Goal: Task Accomplishment & Management: Manage account settings

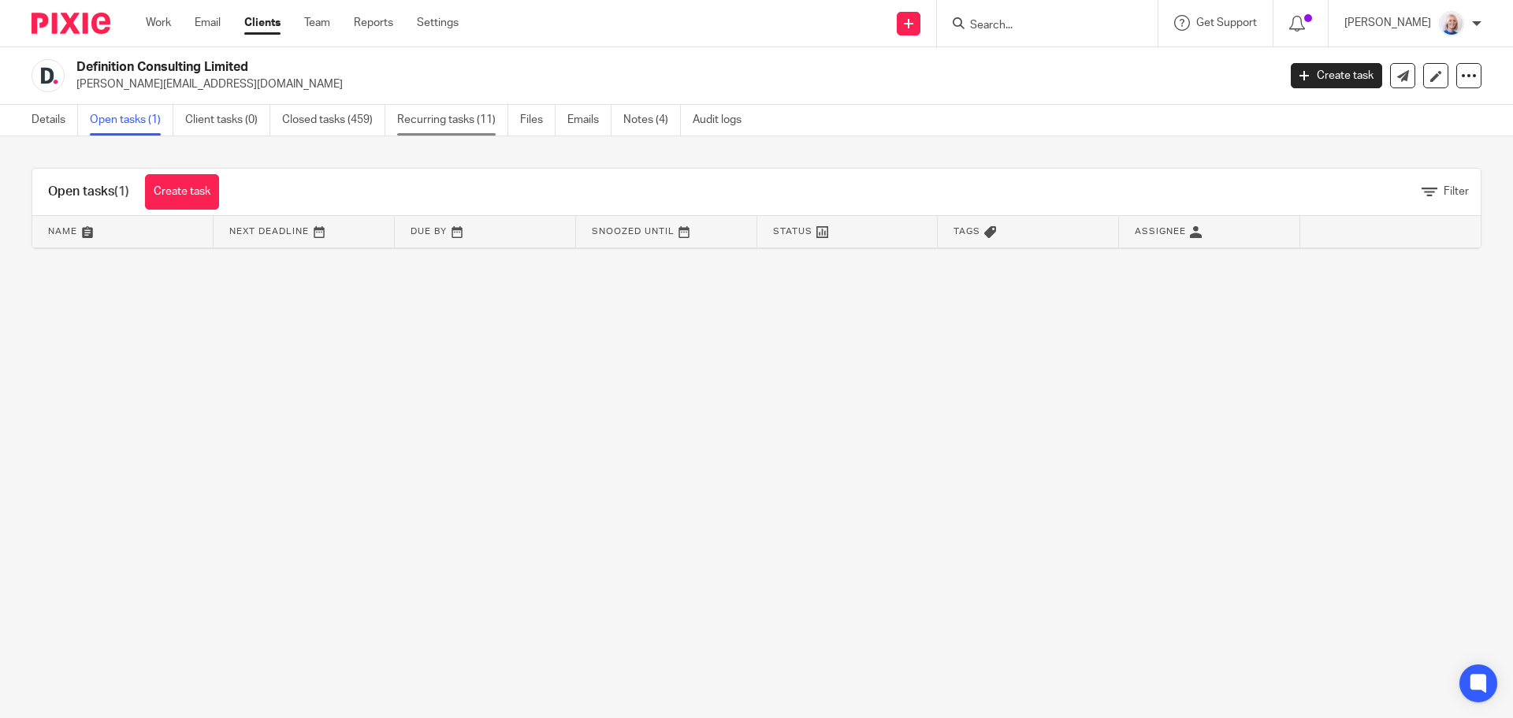
click at [463, 122] on link "Recurring tasks (11)" at bounding box center [452, 120] width 111 height 31
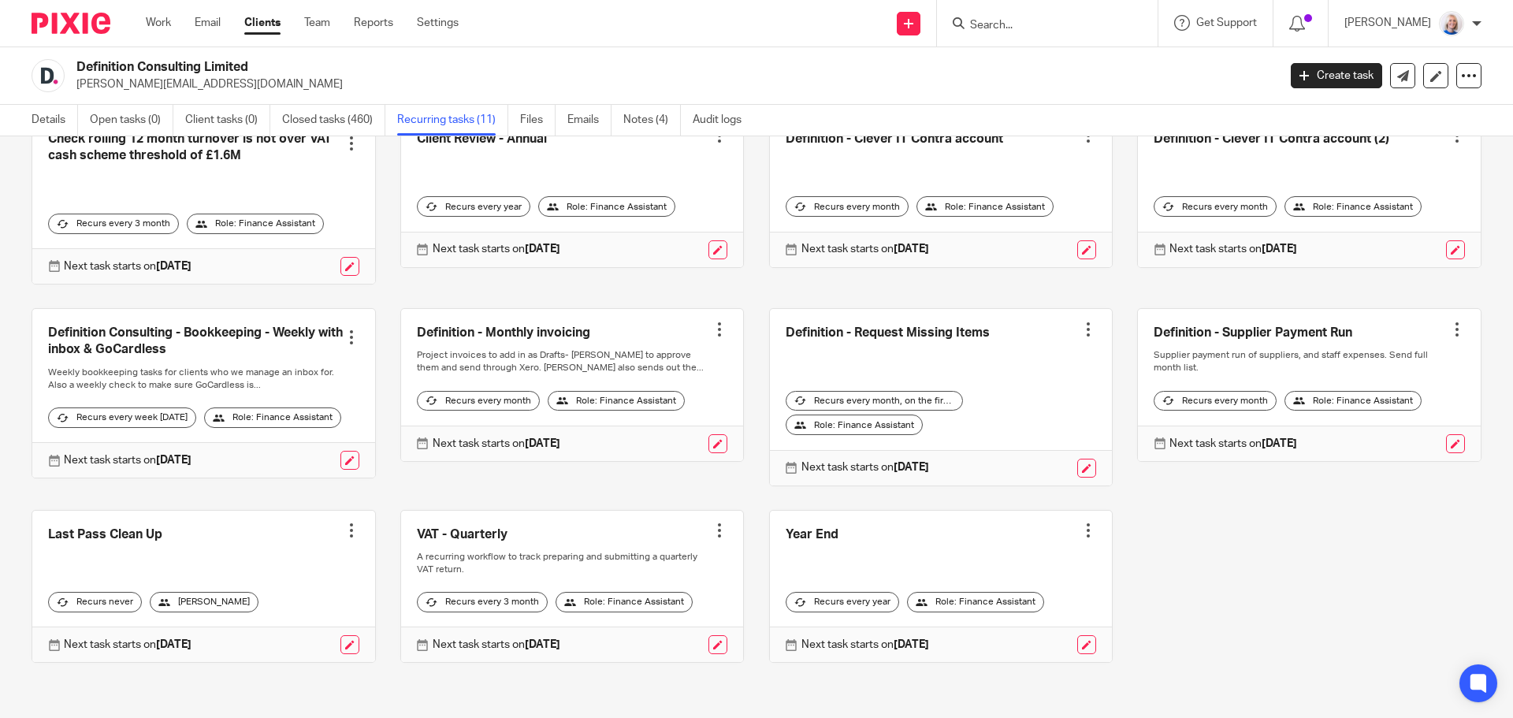
scroll to position [155, 0]
click at [479, 309] on link at bounding box center [572, 385] width 343 height 152
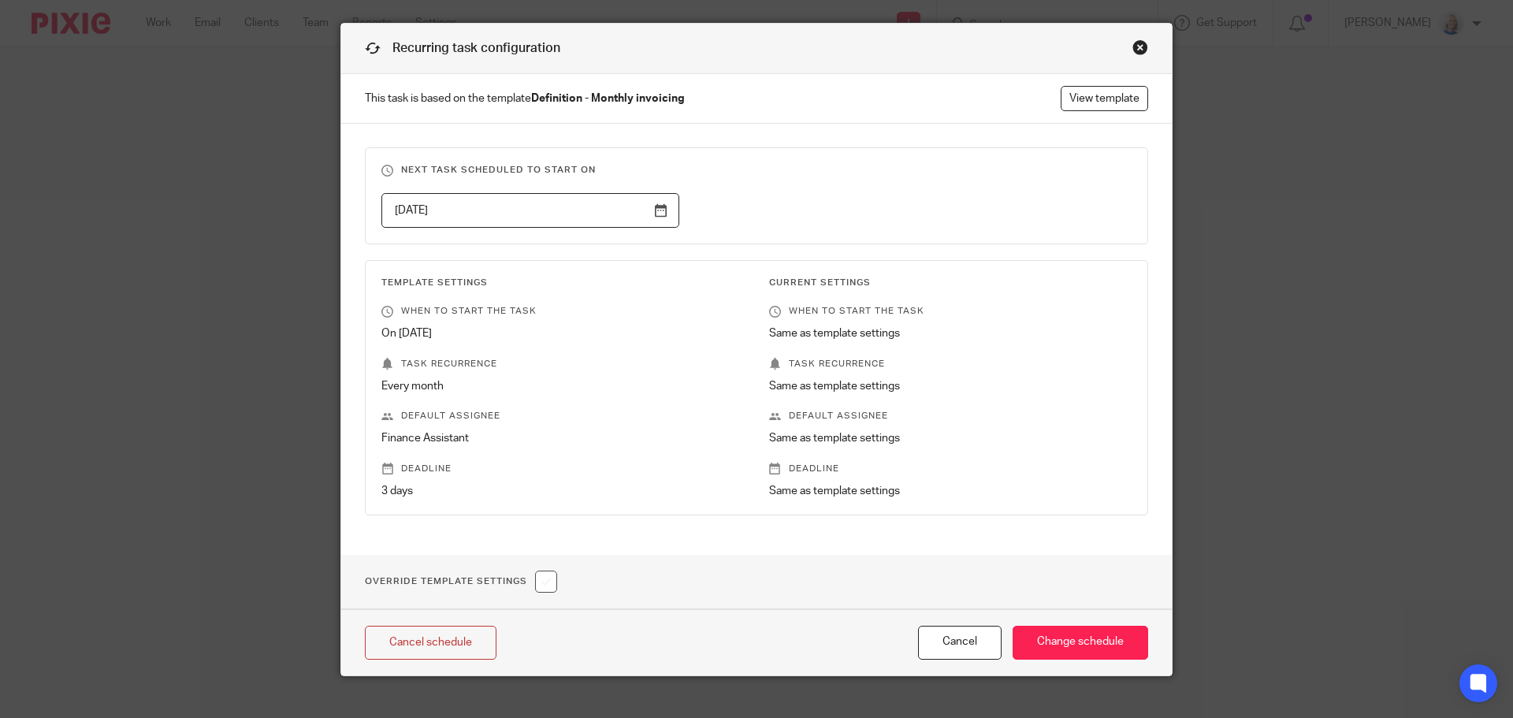
scroll to position [61, 0]
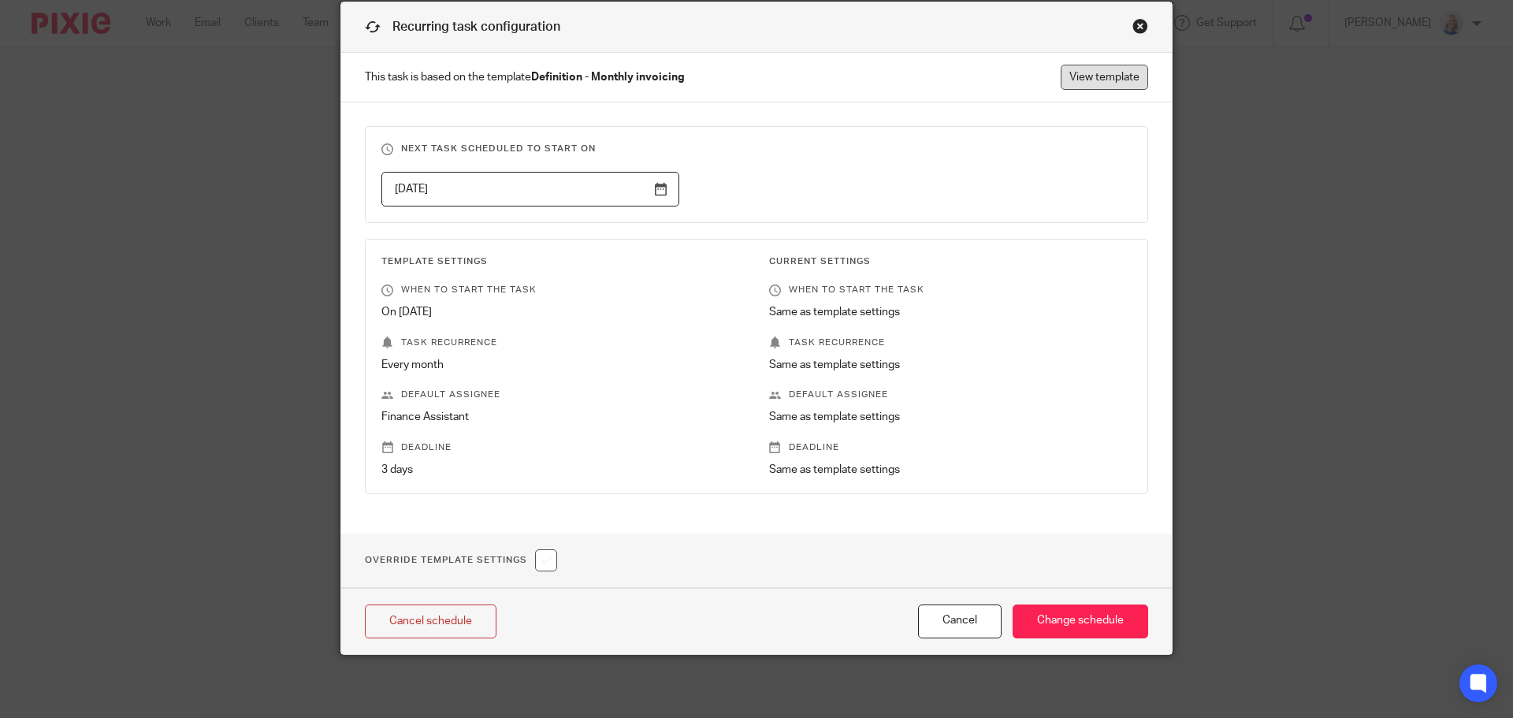
click at [1087, 77] on link "View template" at bounding box center [1104, 77] width 87 height 25
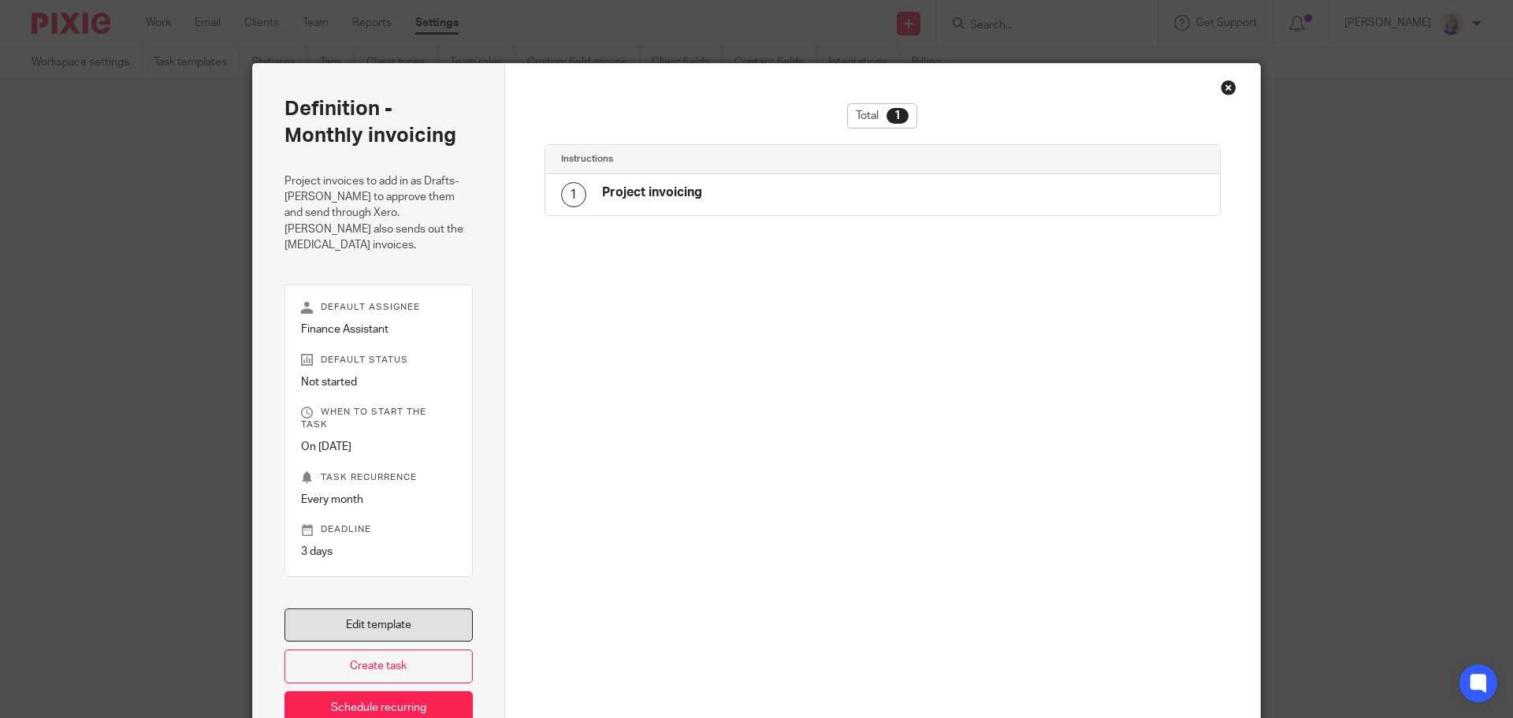
click at [407, 608] on link "Edit template" at bounding box center [379, 625] width 188 height 34
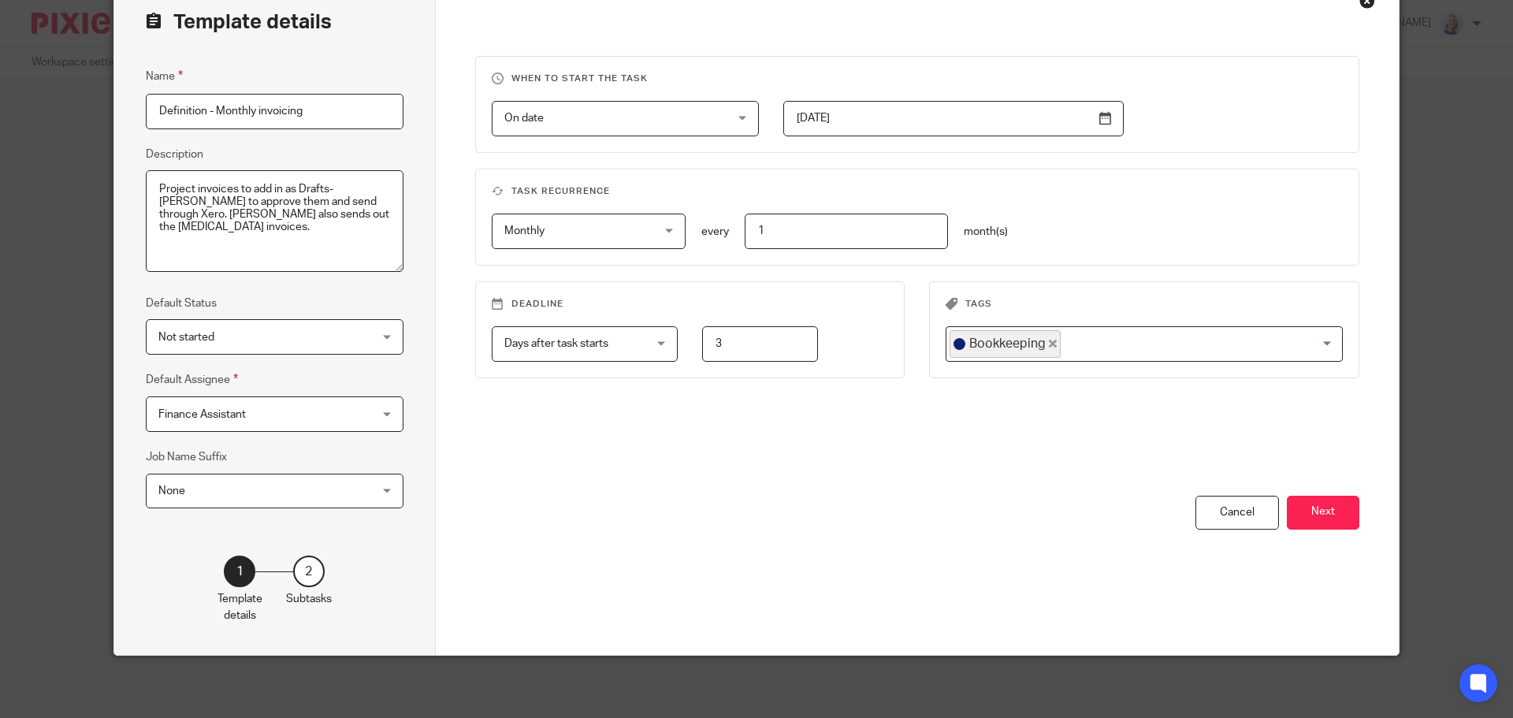
scroll to position [87, 0]
click at [1222, 514] on div "Cancel" at bounding box center [1238, 512] width 84 height 34
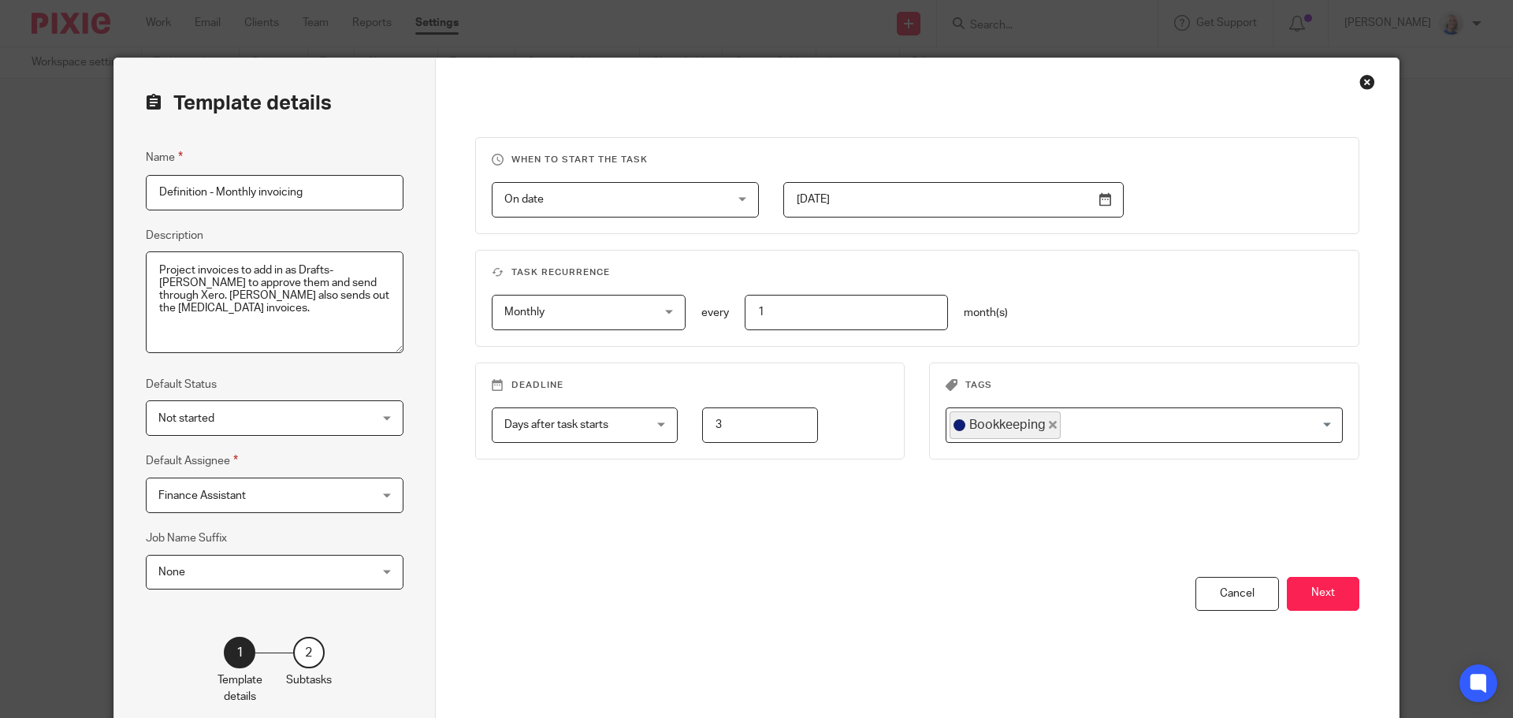
scroll to position [0, 0]
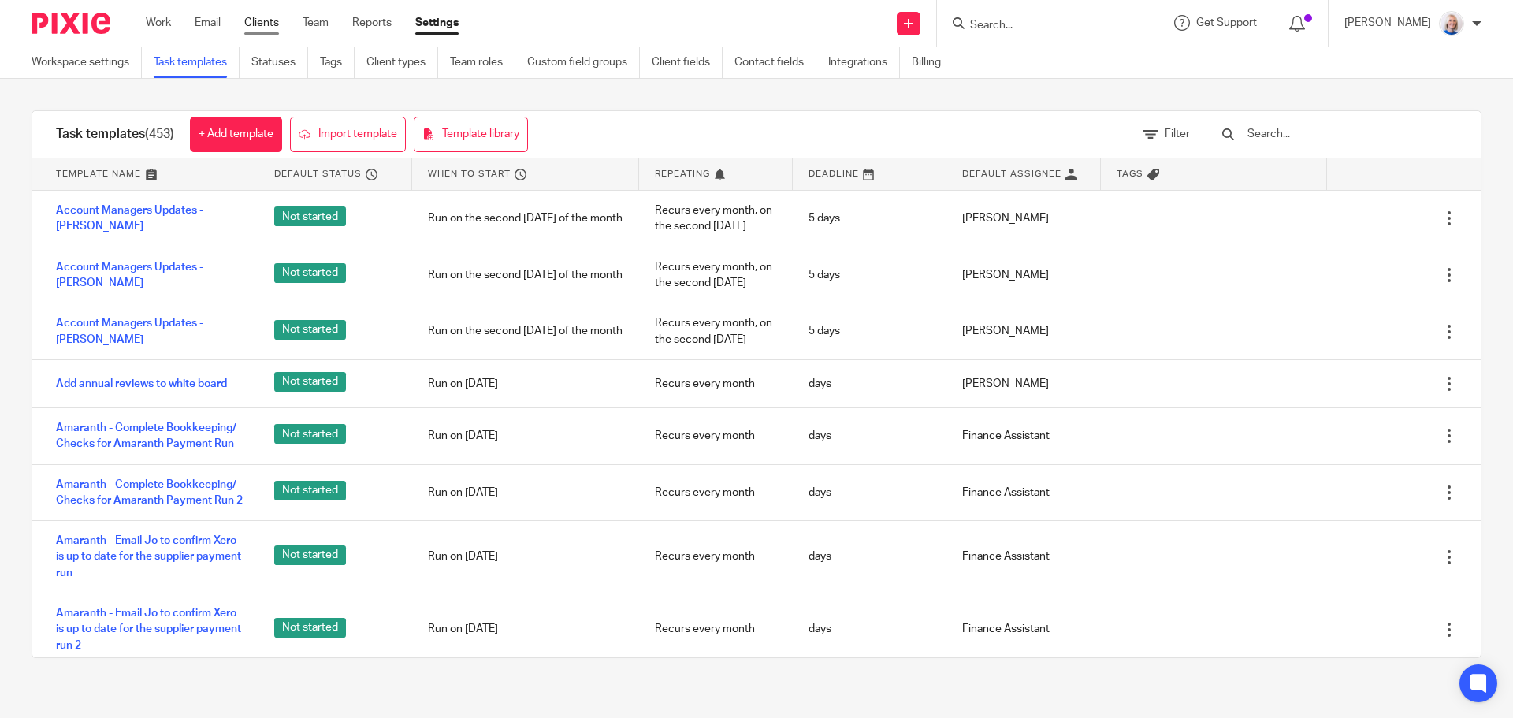
click at [251, 24] on link "Clients" at bounding box center [261, 23] width 35 height 16
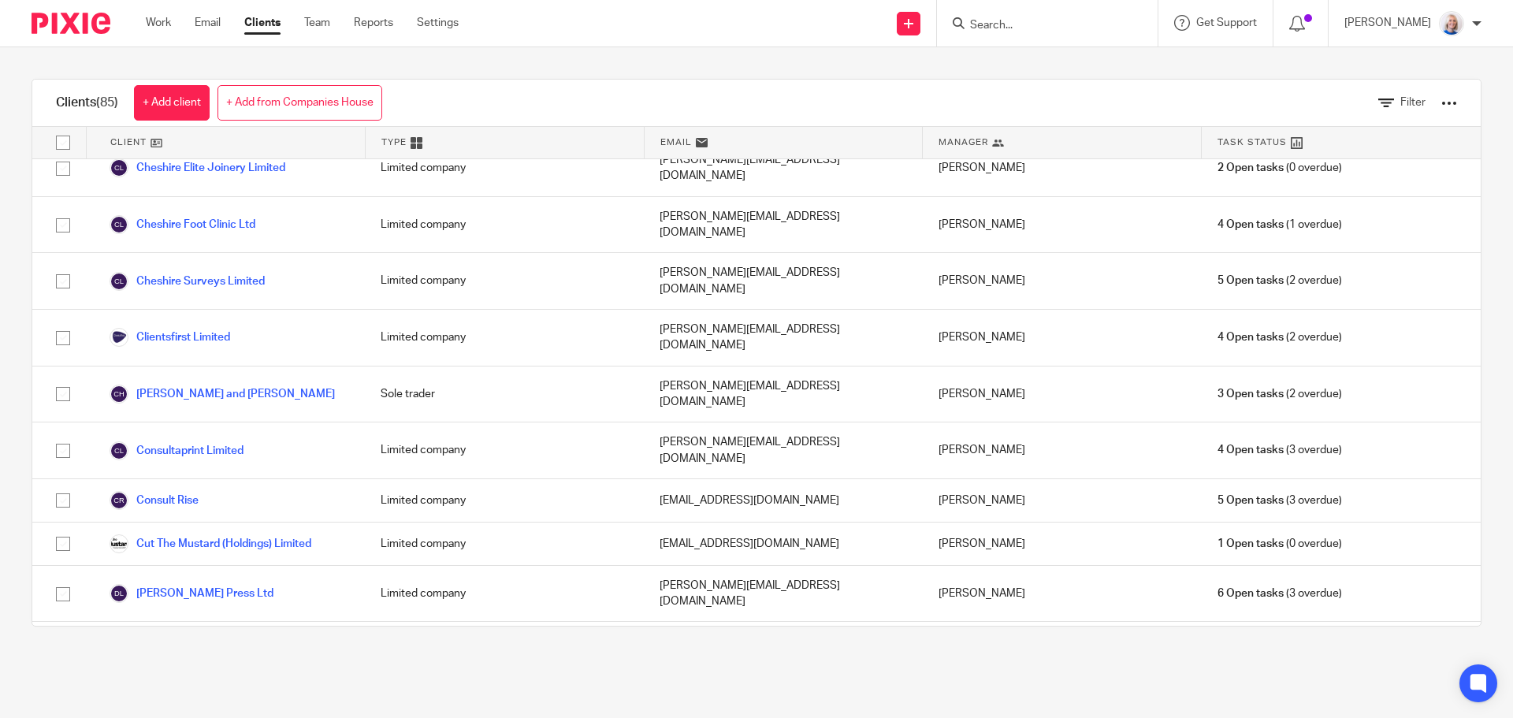
scroll to position [552, 0]
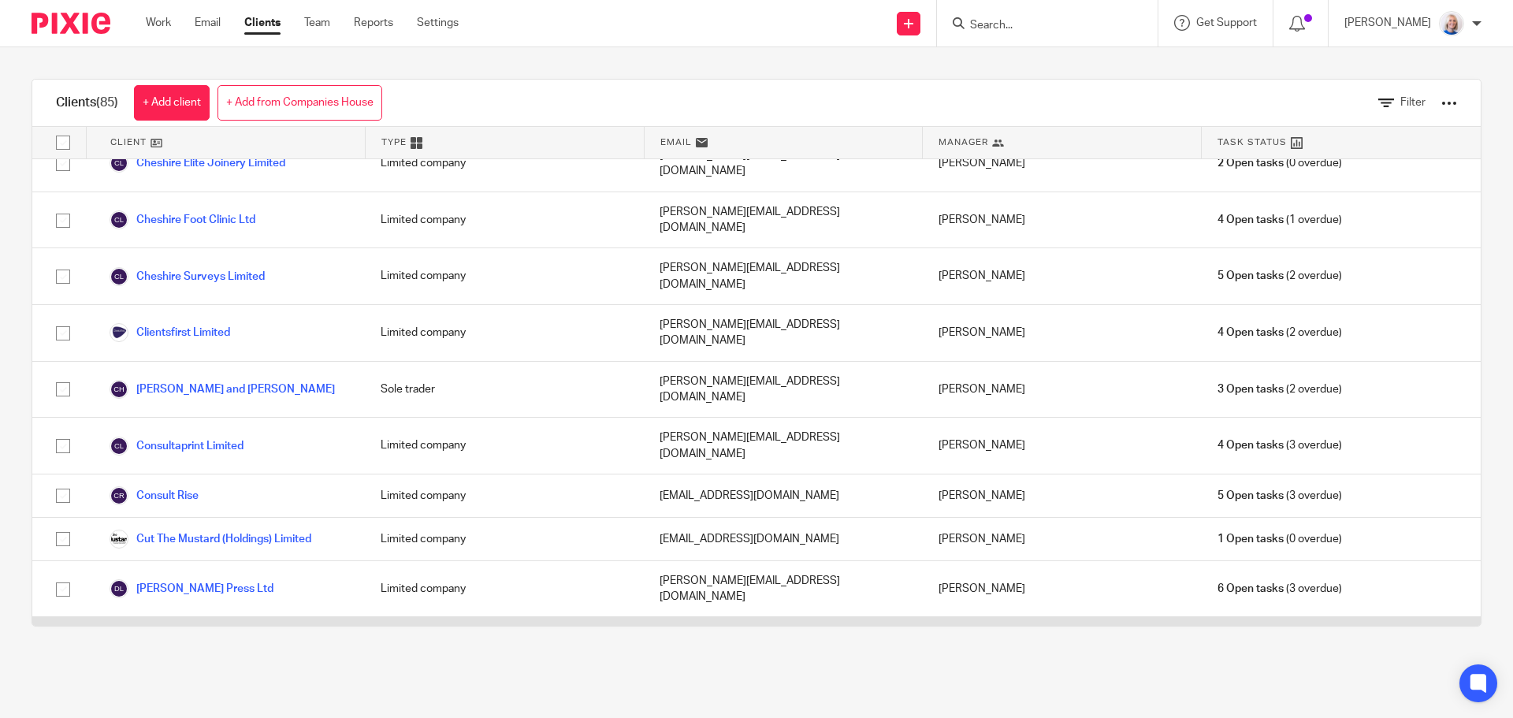
click at [240, 636] on link "Definition Consulting Limited" at bounding box center [195, 645] width 170 height 19
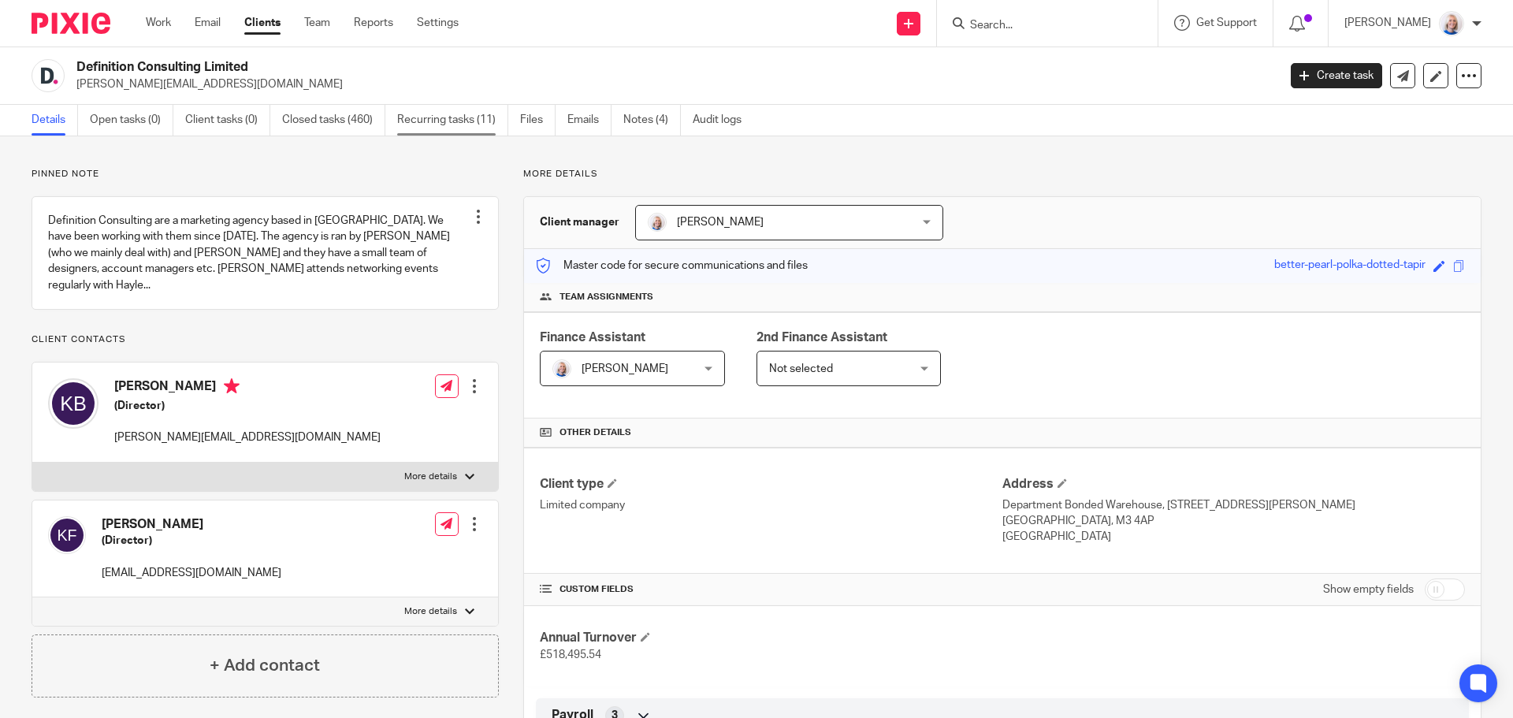
click at [485, 117] on link "Recurring tasks (11)" at bounding box center [452, 120] width 111 height 31
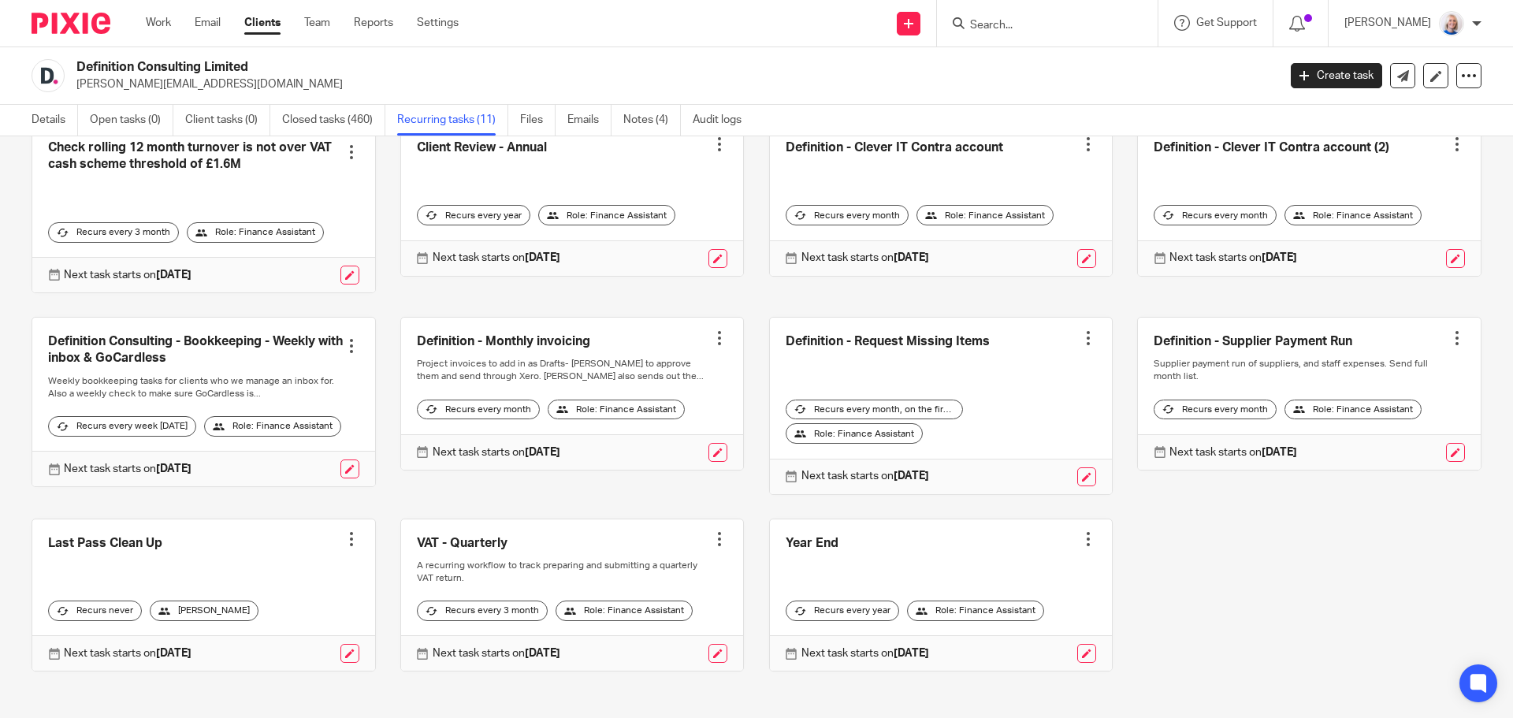
scroll to position [76, 0]
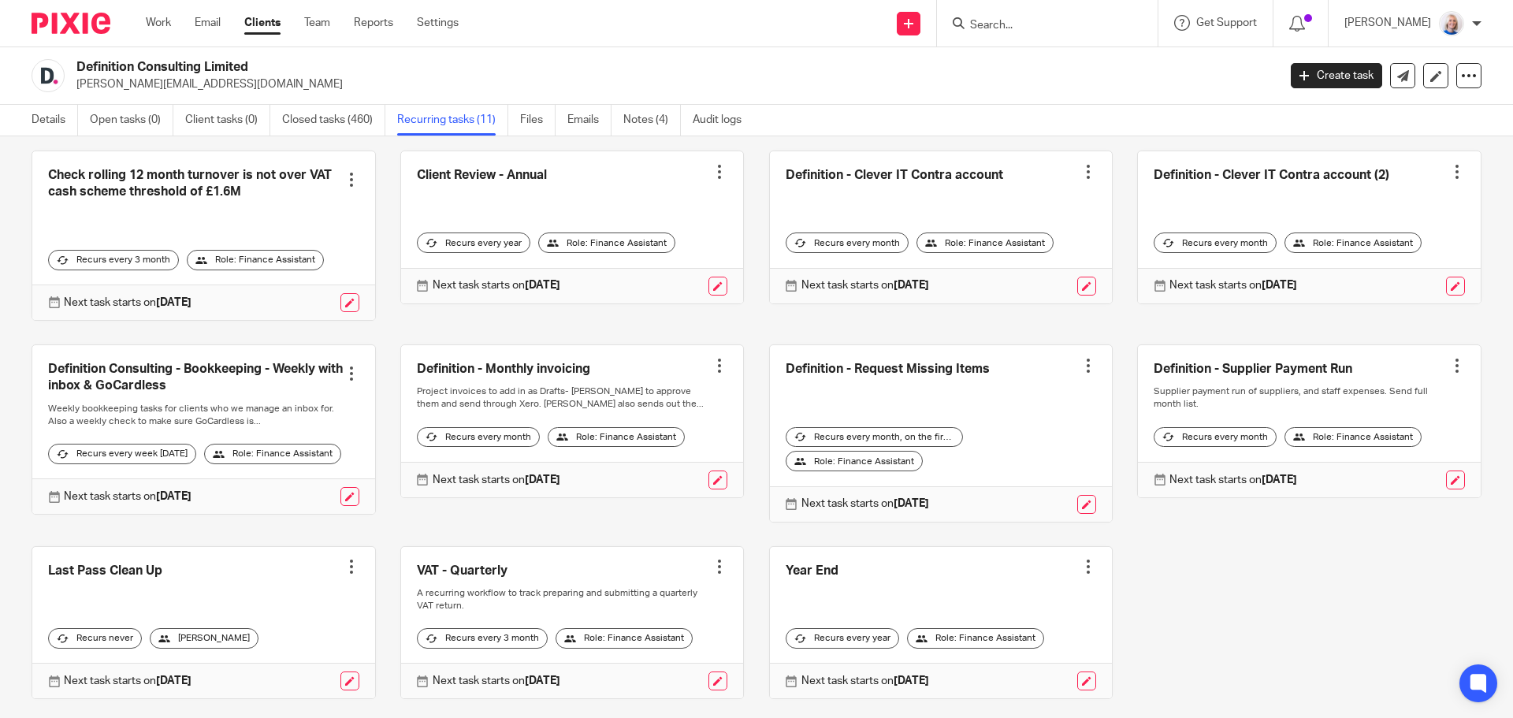
click at [618, 391] on link at bounding box center [572, 421] width 343 height 152
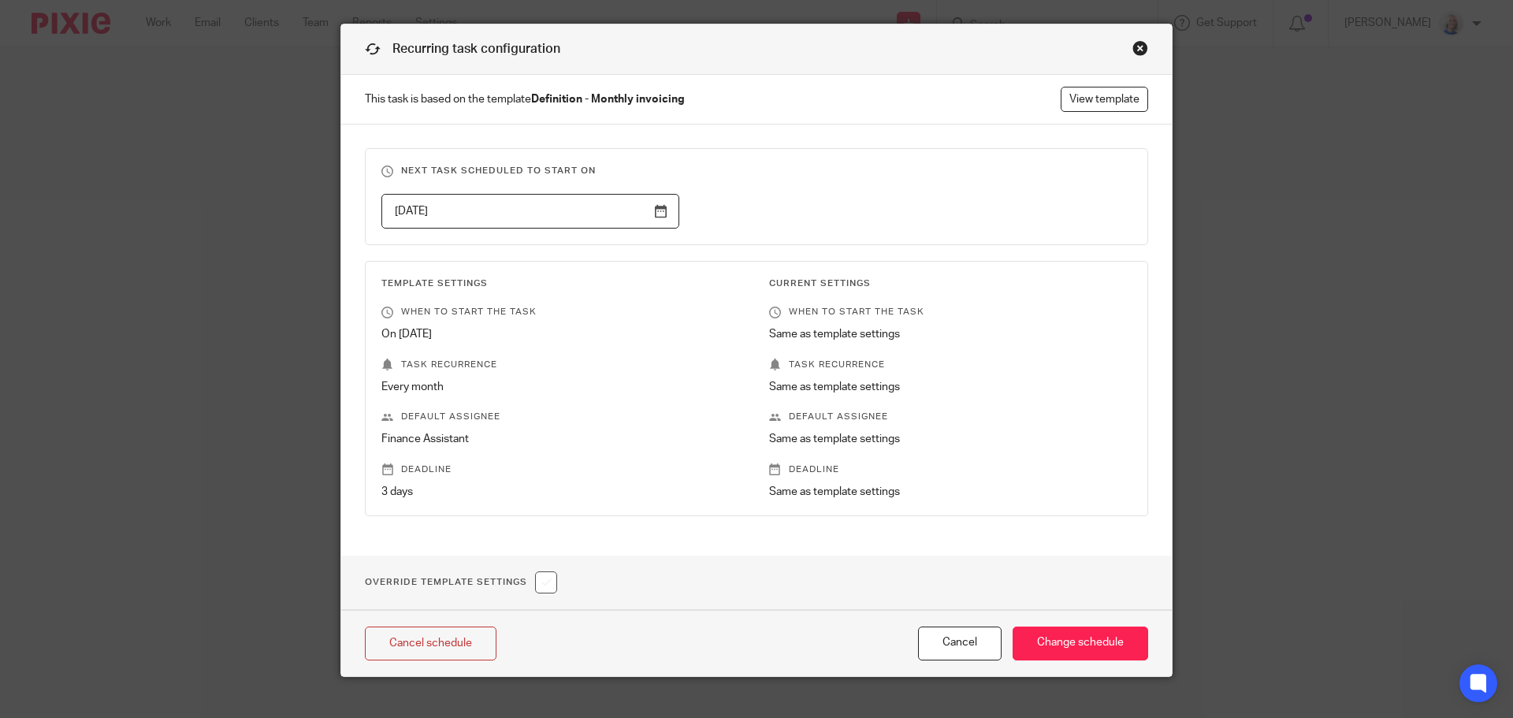
scroll to position [61, 0]
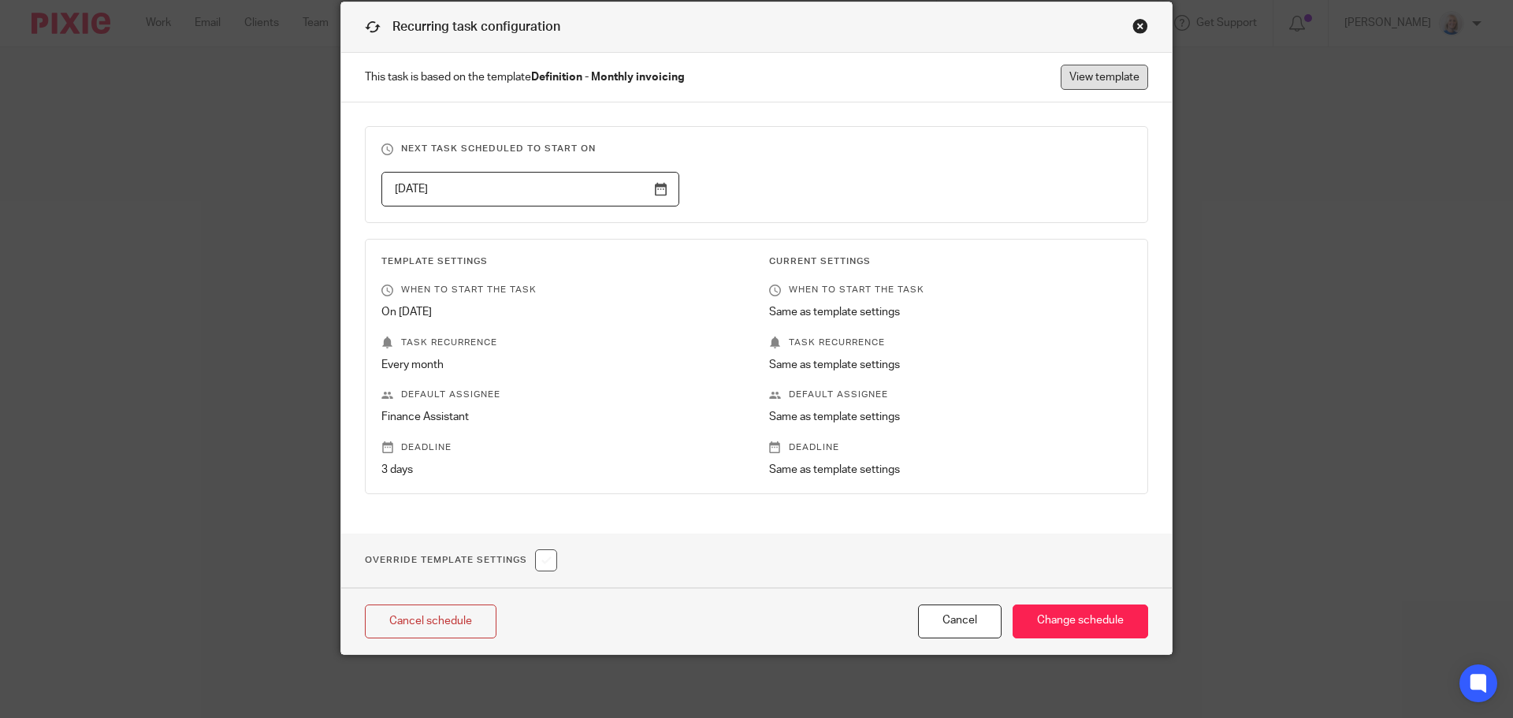
click at [1122, 78] on link "View template" at bounding box center [1104, 77] width 87 height 25
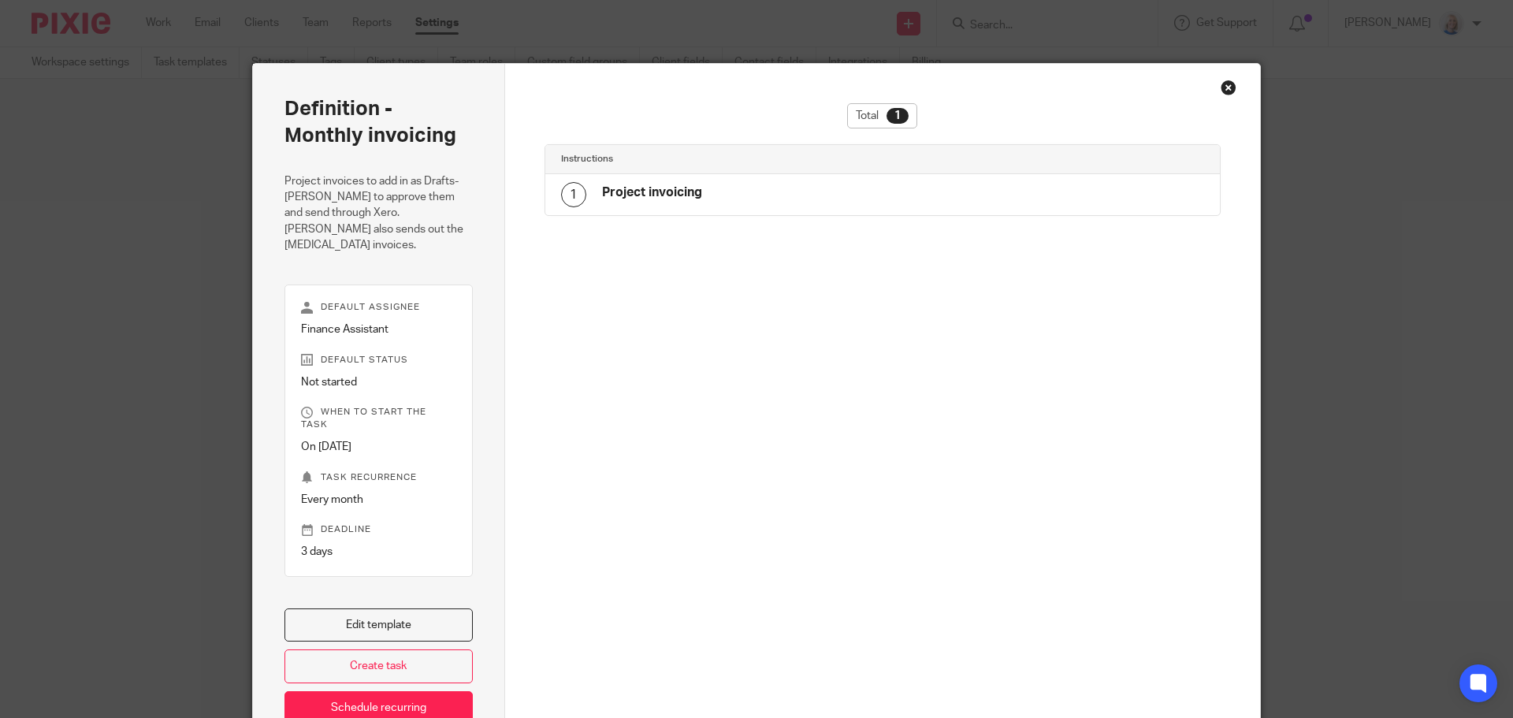
scroll to position [73, 0]
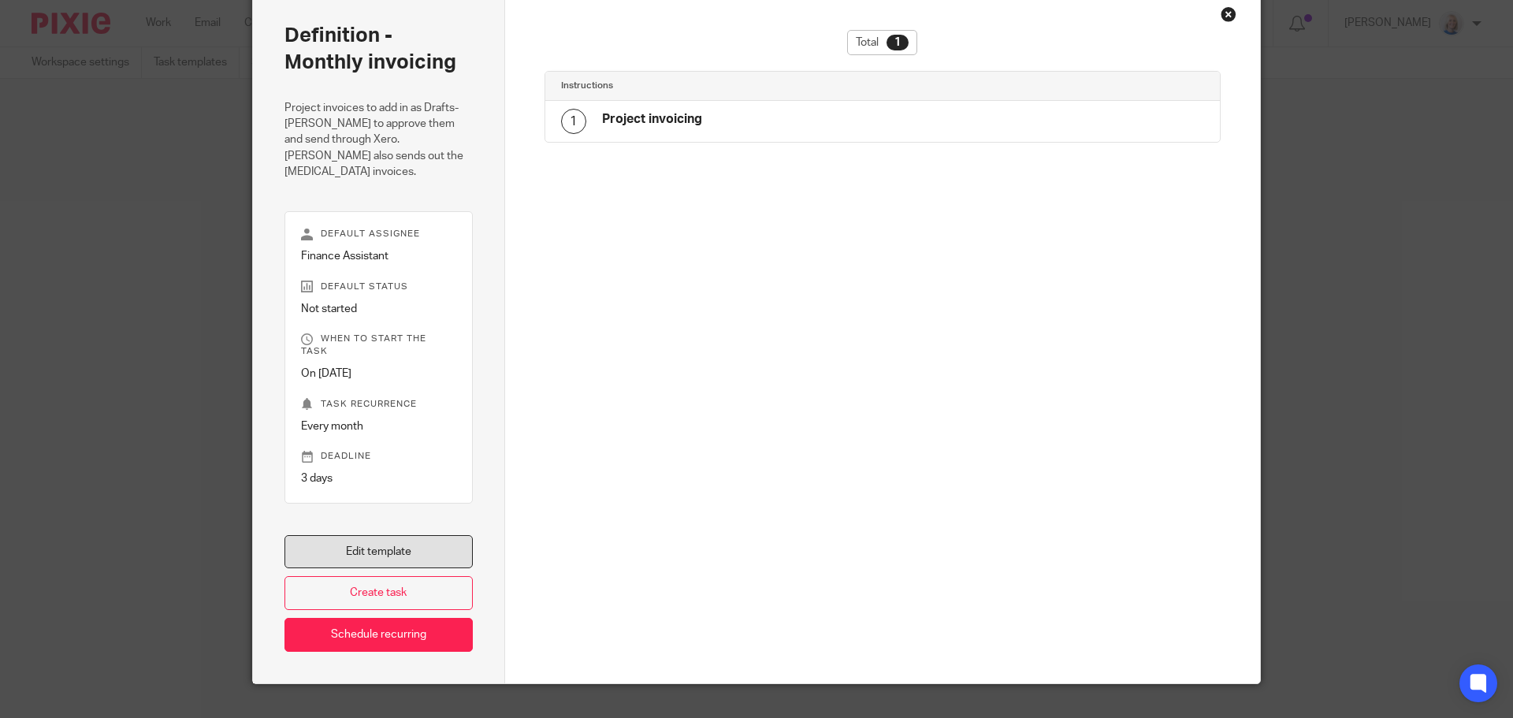
click at [387, 535] on link "Edit template" at bounding box center [379, 552] width 188 height 34
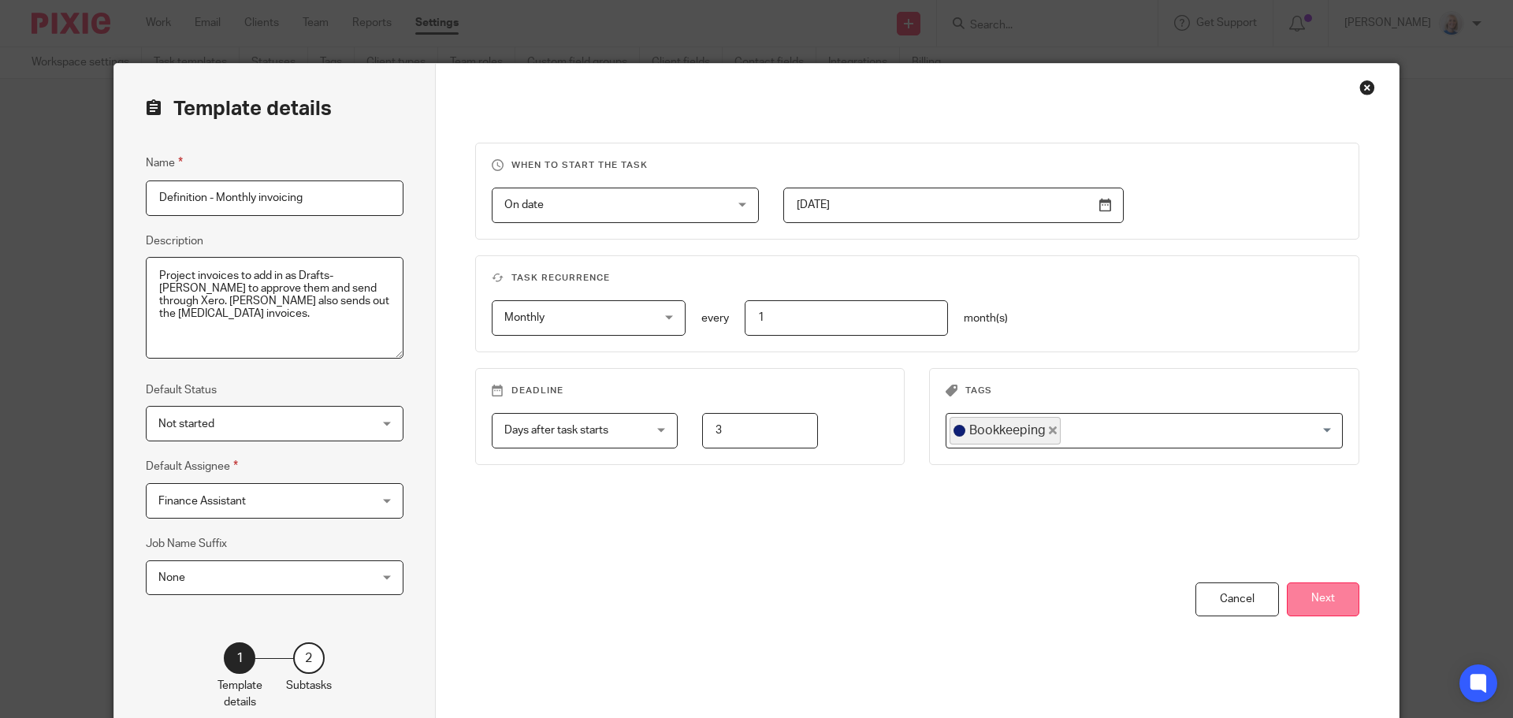
click at [1320, 590] on button "Next" at bounding box center [1323, 599] width 73 height 34
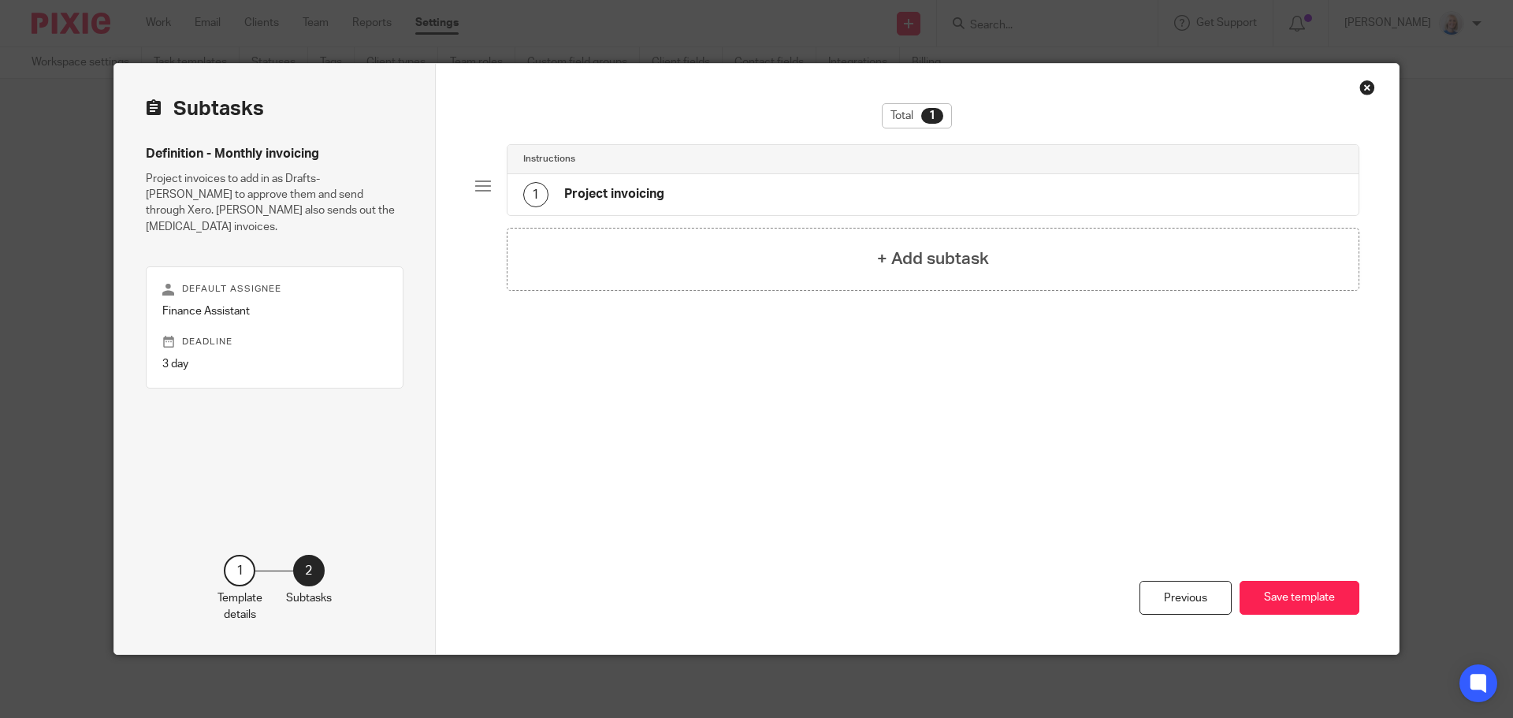
click at [655, 201] on h4 "Project invoicing" at bounding box center [614, 194] width 100 height 17
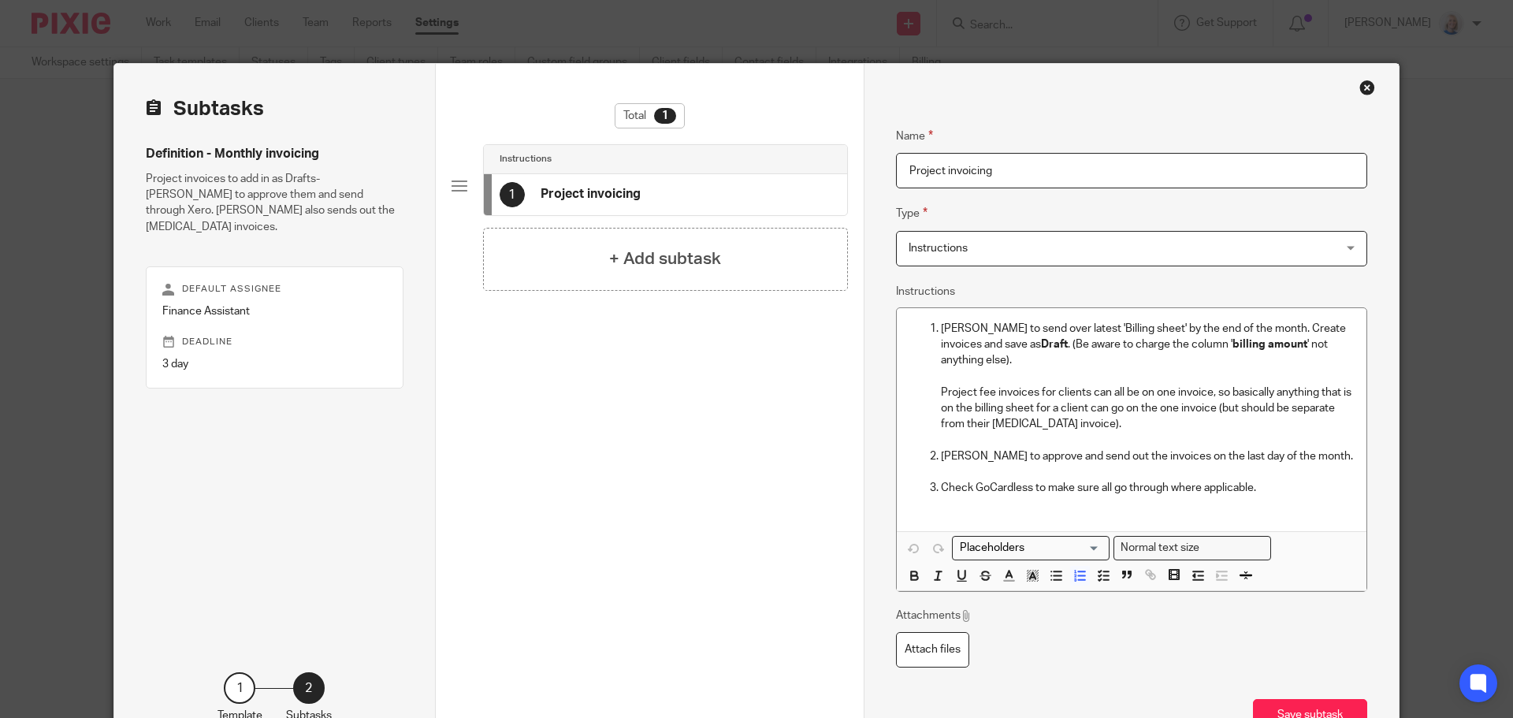
click at [1366, 85] on div "Close this dialog window" at bounding box center [1368, 88] width 16 height 16
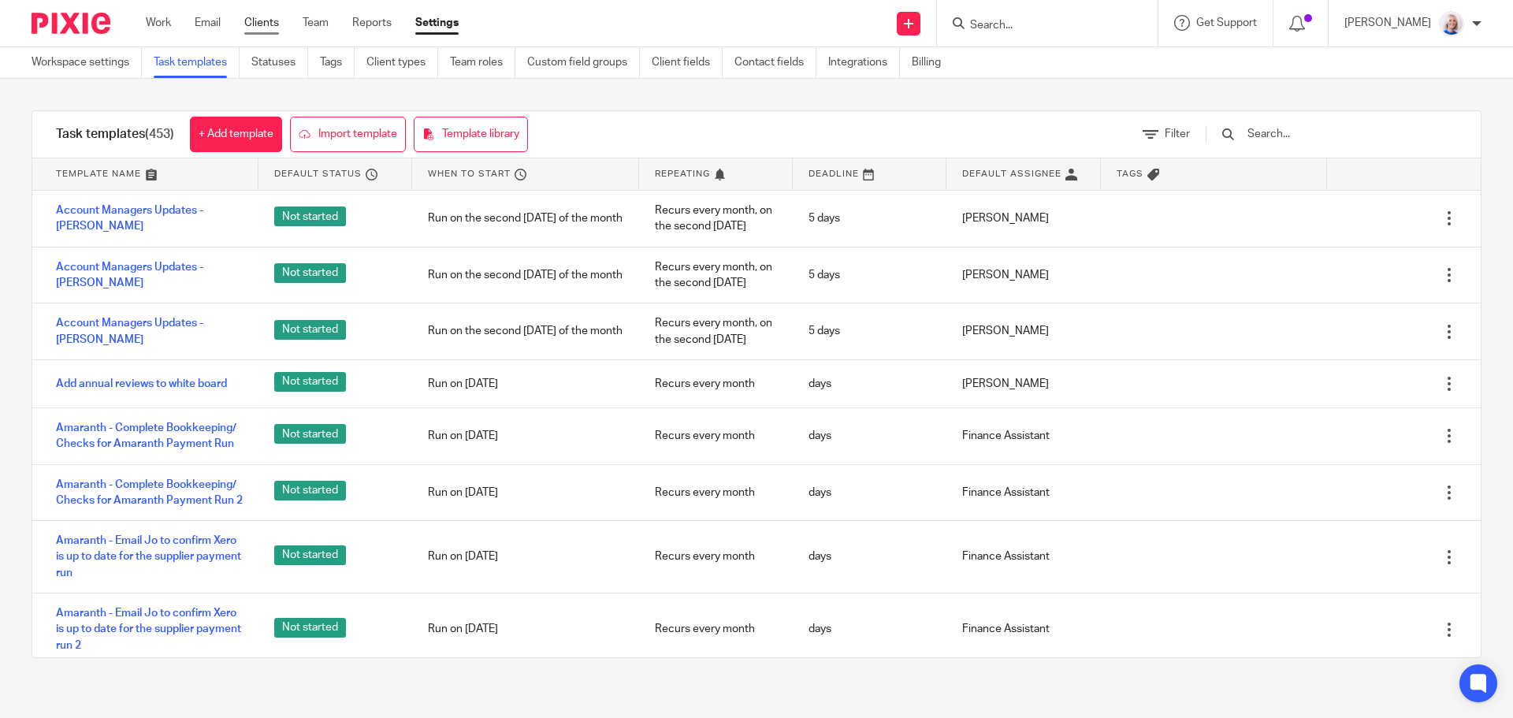
click at [260, 22] on link "Clients" at bounding box center [261, 23] width 35 height 16
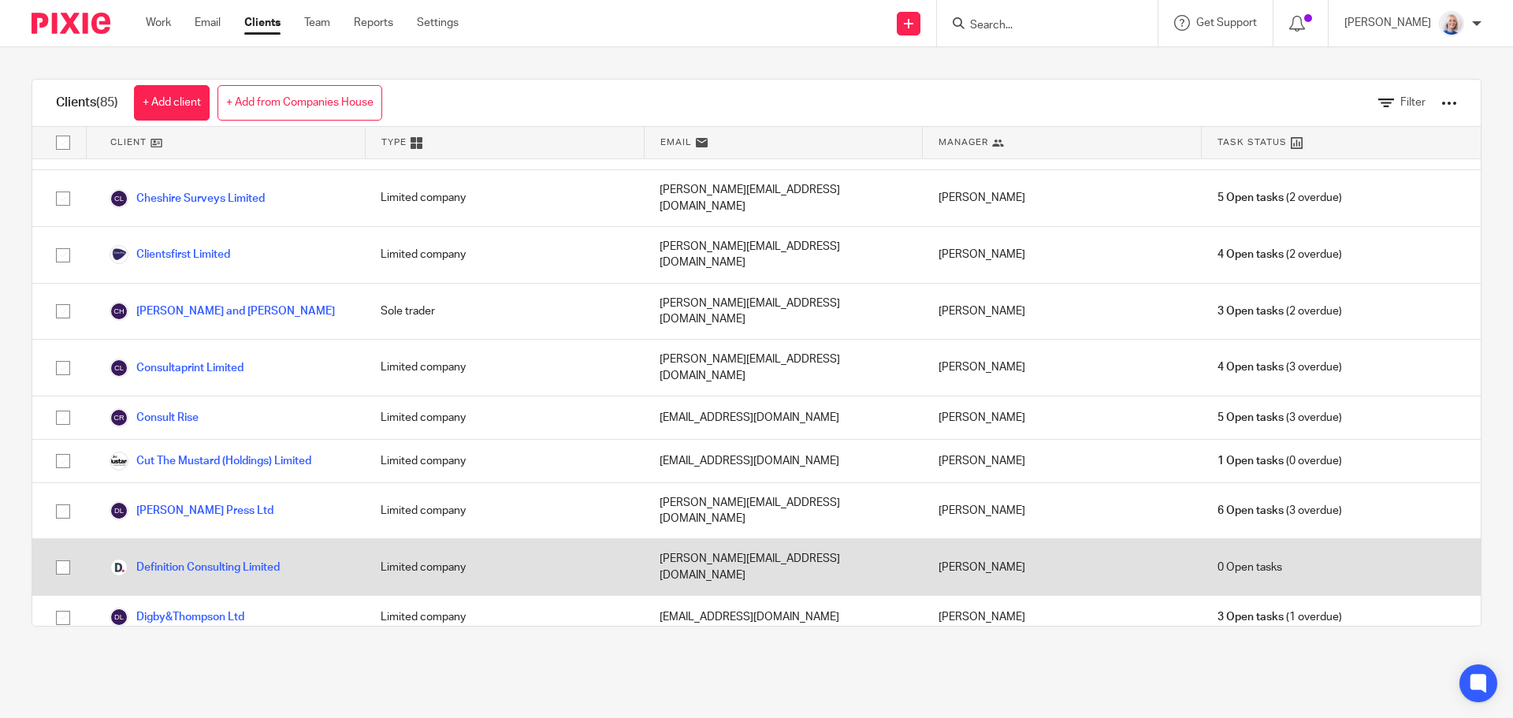
scroll to position [630, 0]
click at [217, 557] on link "Definition Consulting Limited" at bounding box center [195, 566] width 170 height 19
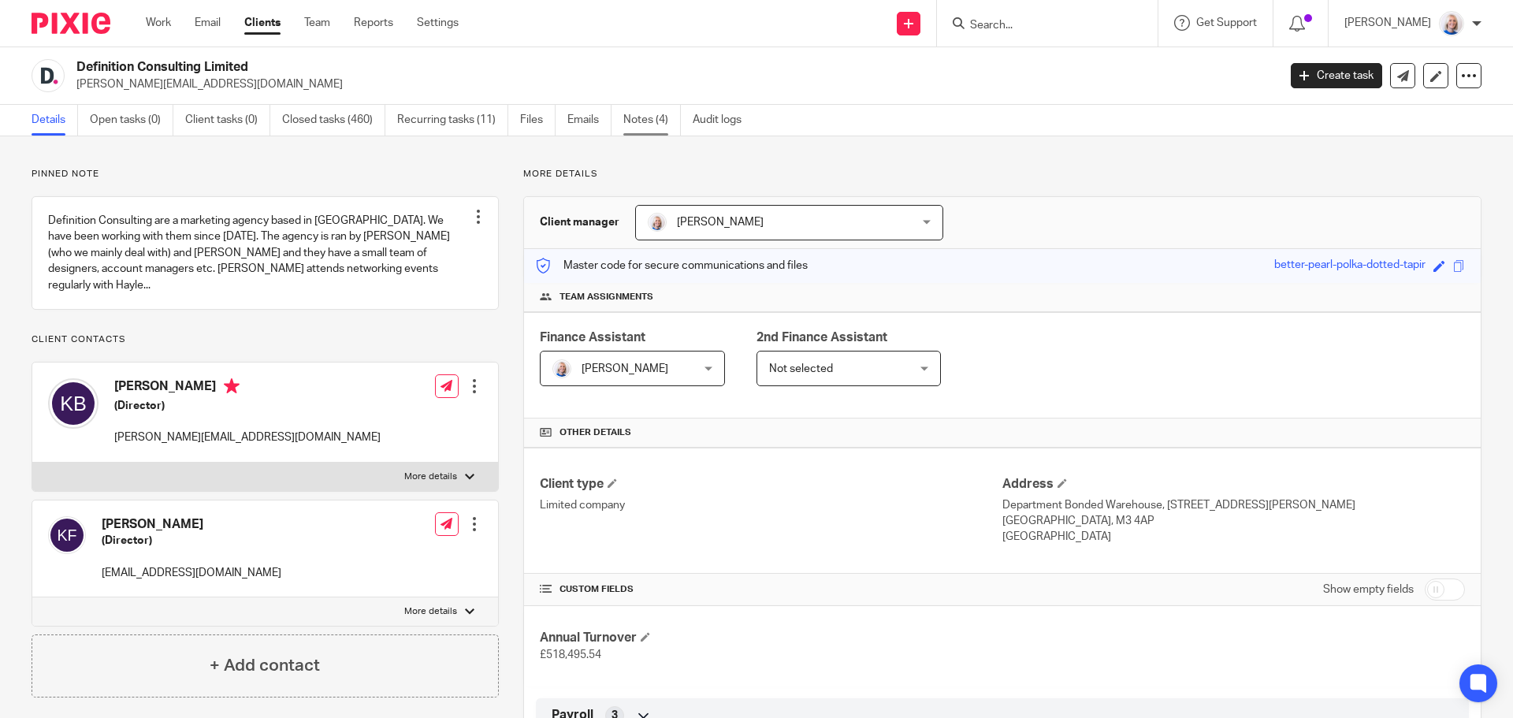
click at [652, 128] on link "Notes (4)" at bounding box center [652, 120] width 58 height 31
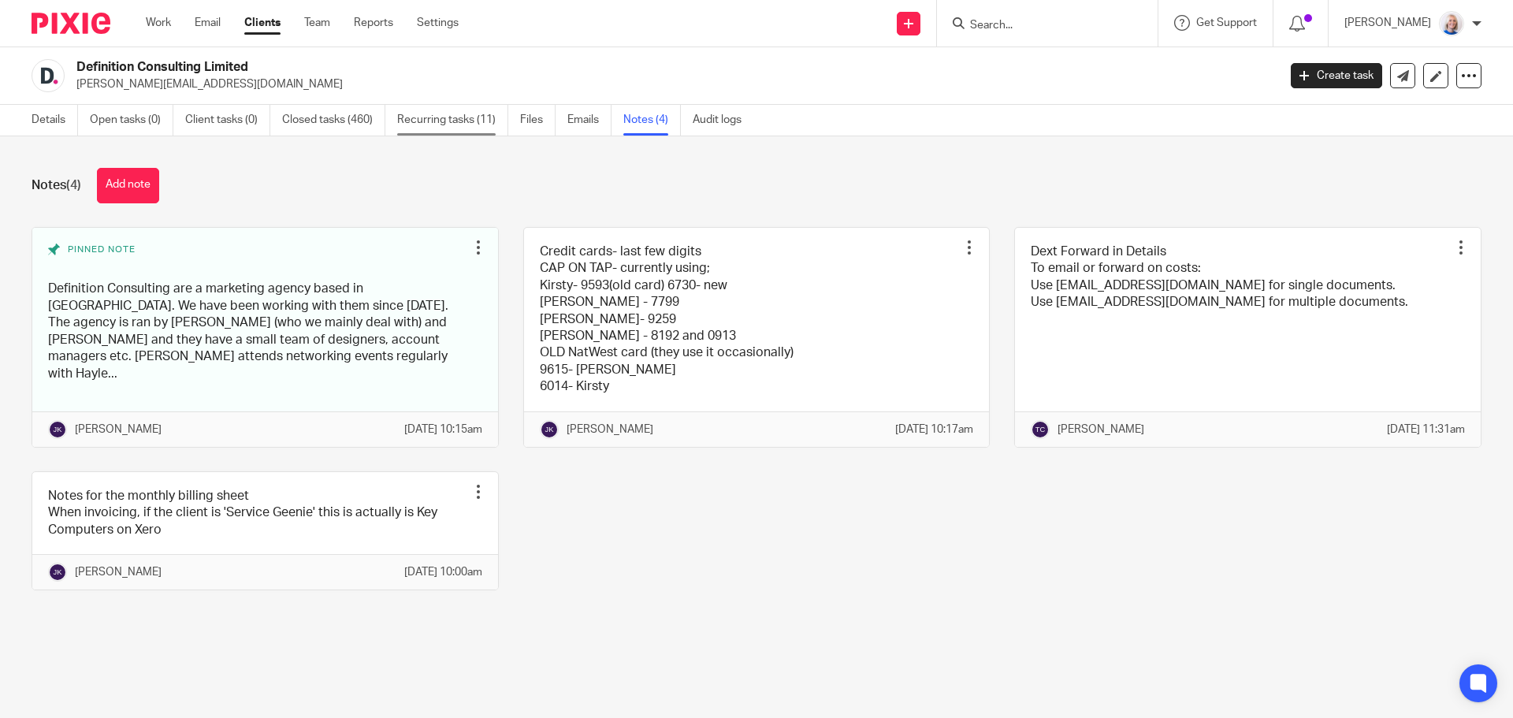
click at [450, 118] on link "Recurring tasks (11)" at bounding box center [452, 120] width 111 height 31
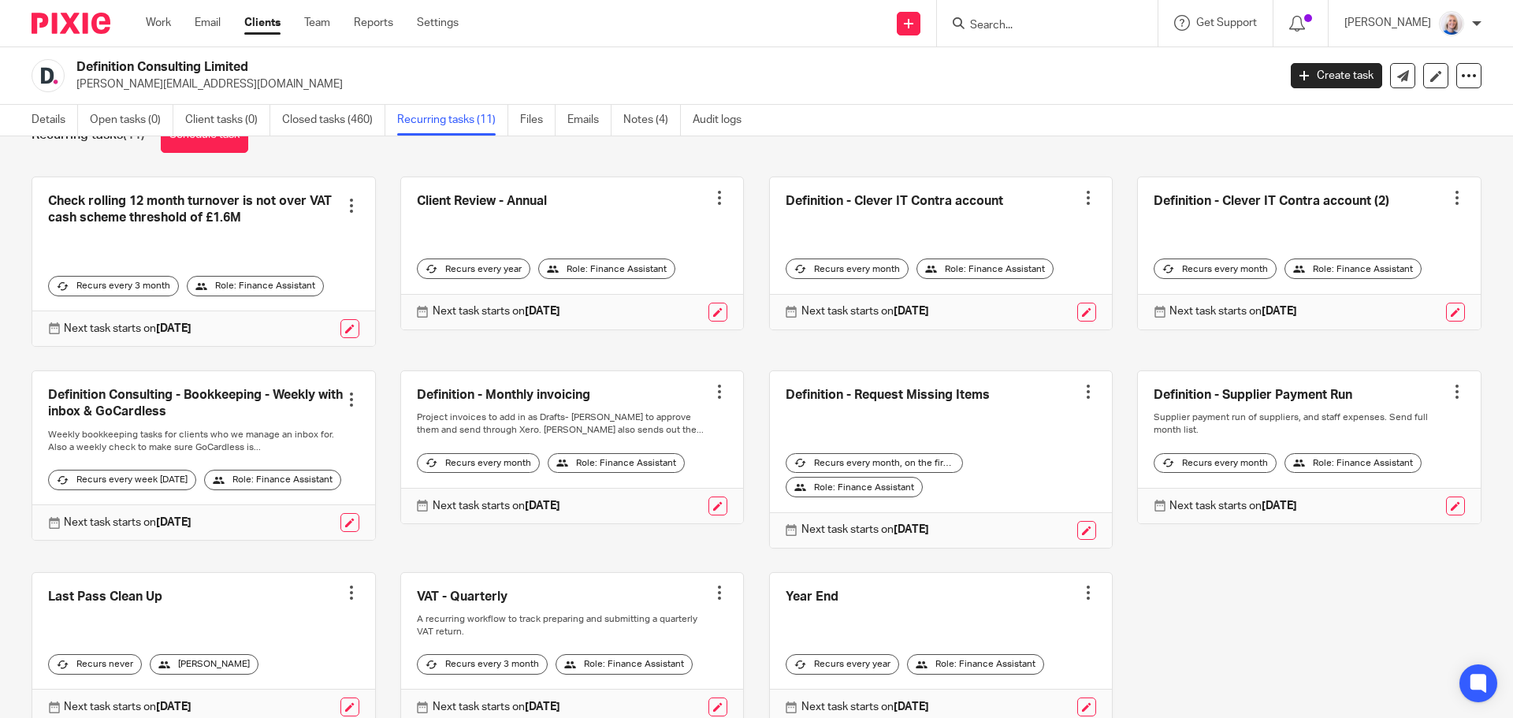
scroll to position [79, 0]
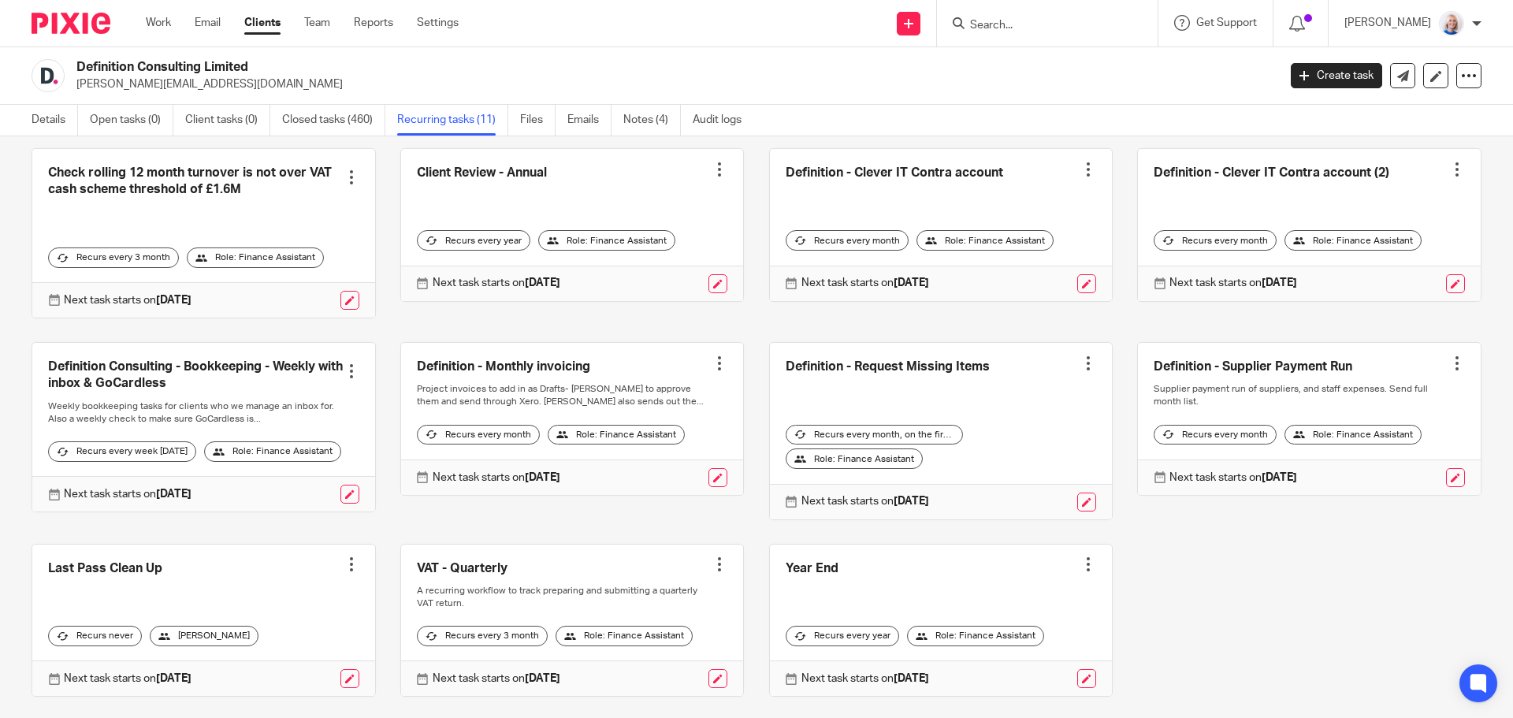
click at [634, 398] on link at bounding box center [572, 419] width 343 height 152
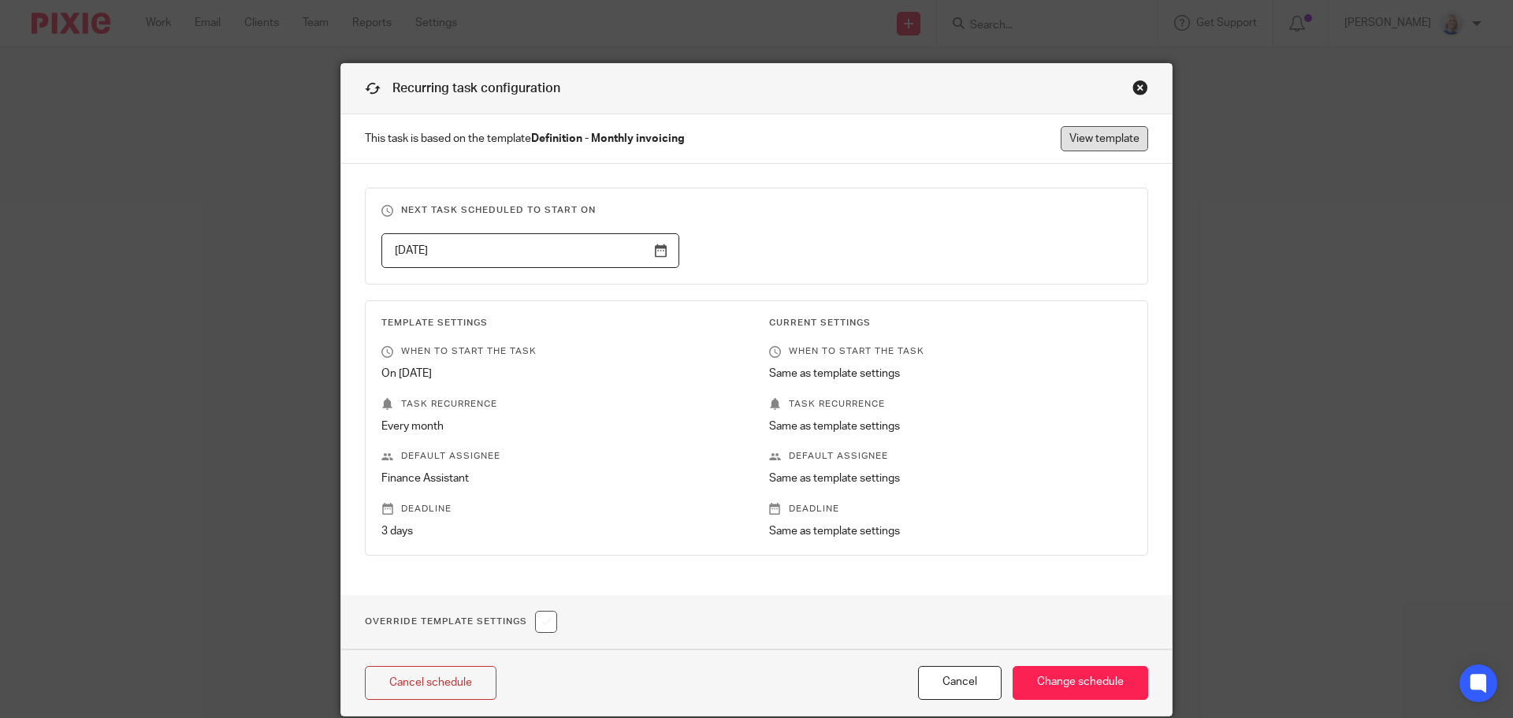
click at [1081, 141] on link "View template" at bounding box center [1104, 138] width 87 height 25
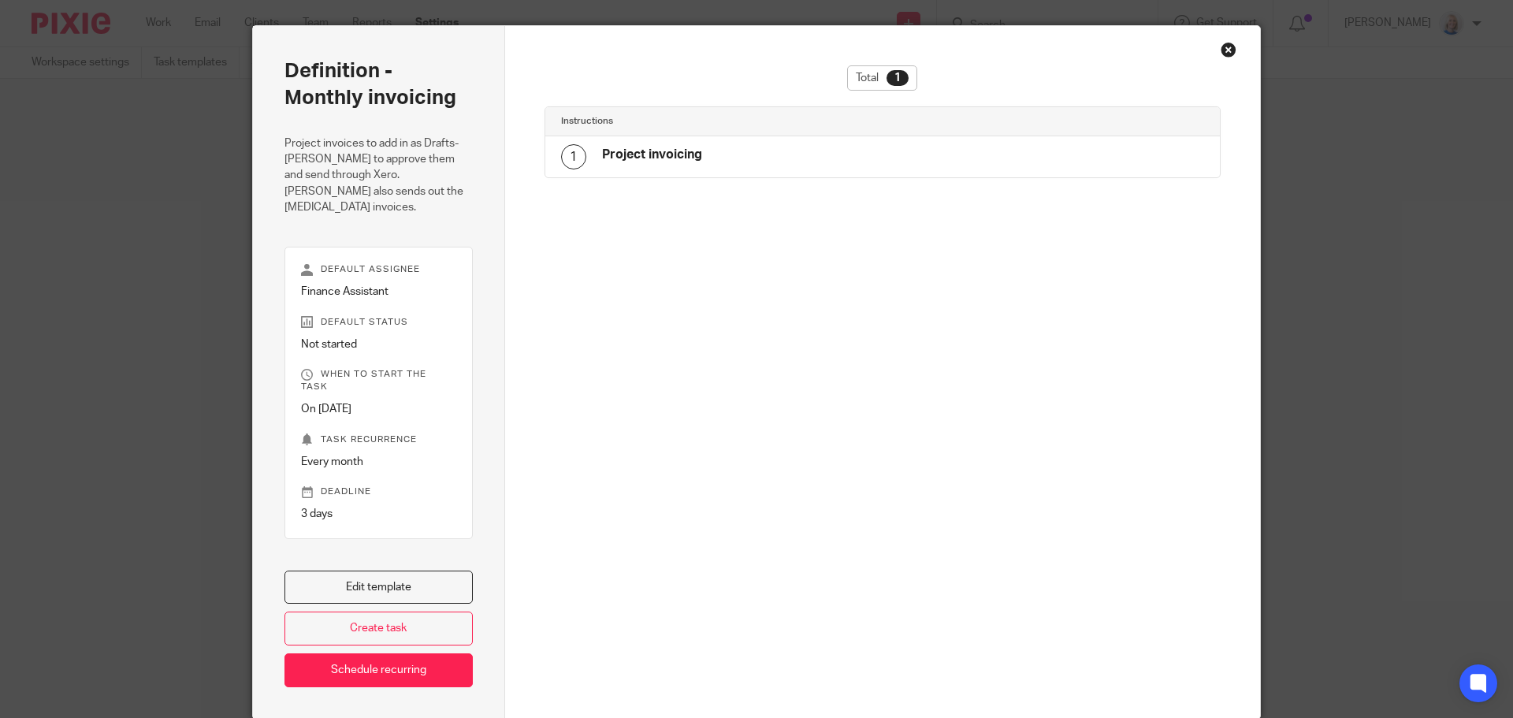
scroll to position [73, 0]
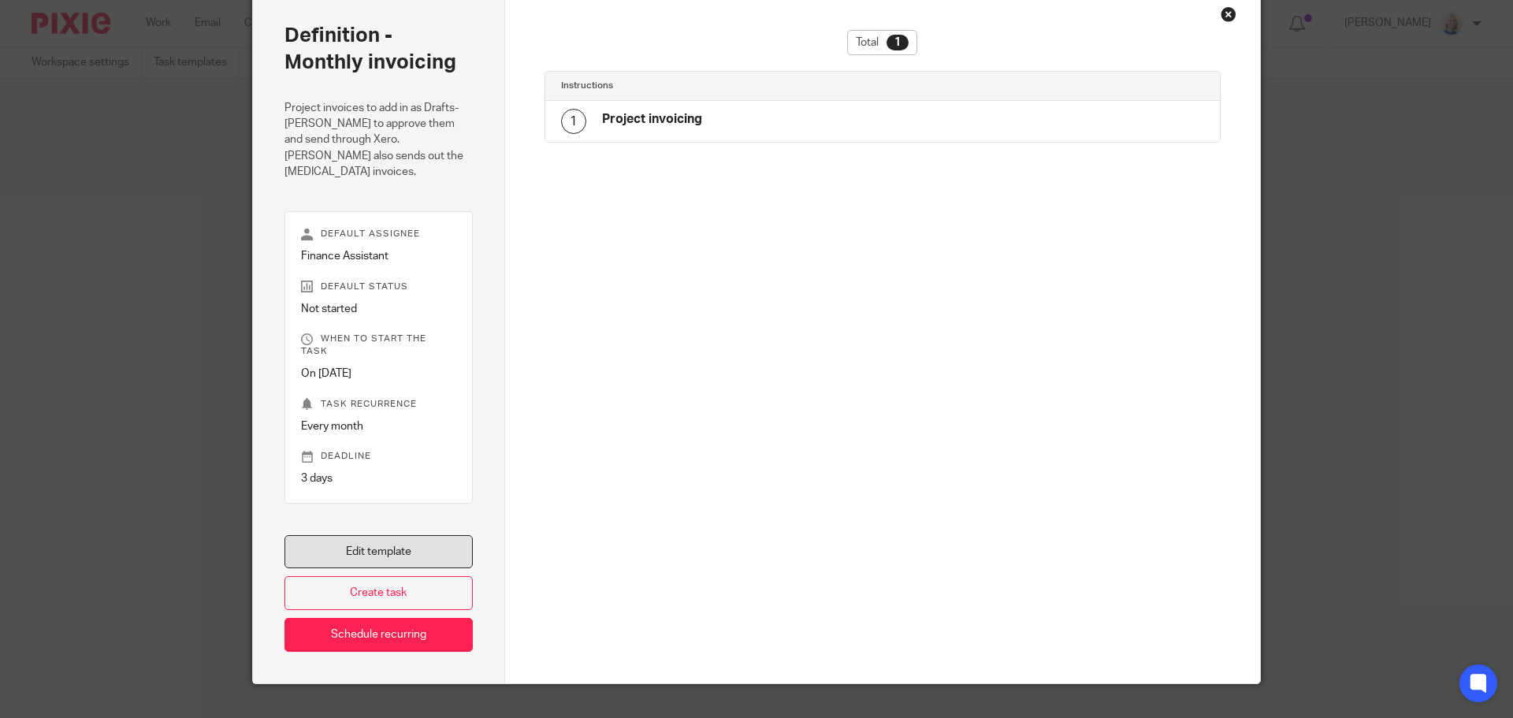
click at [405, 535] on link "Edit template" at bounding box center [379, 552] width 188 height 34
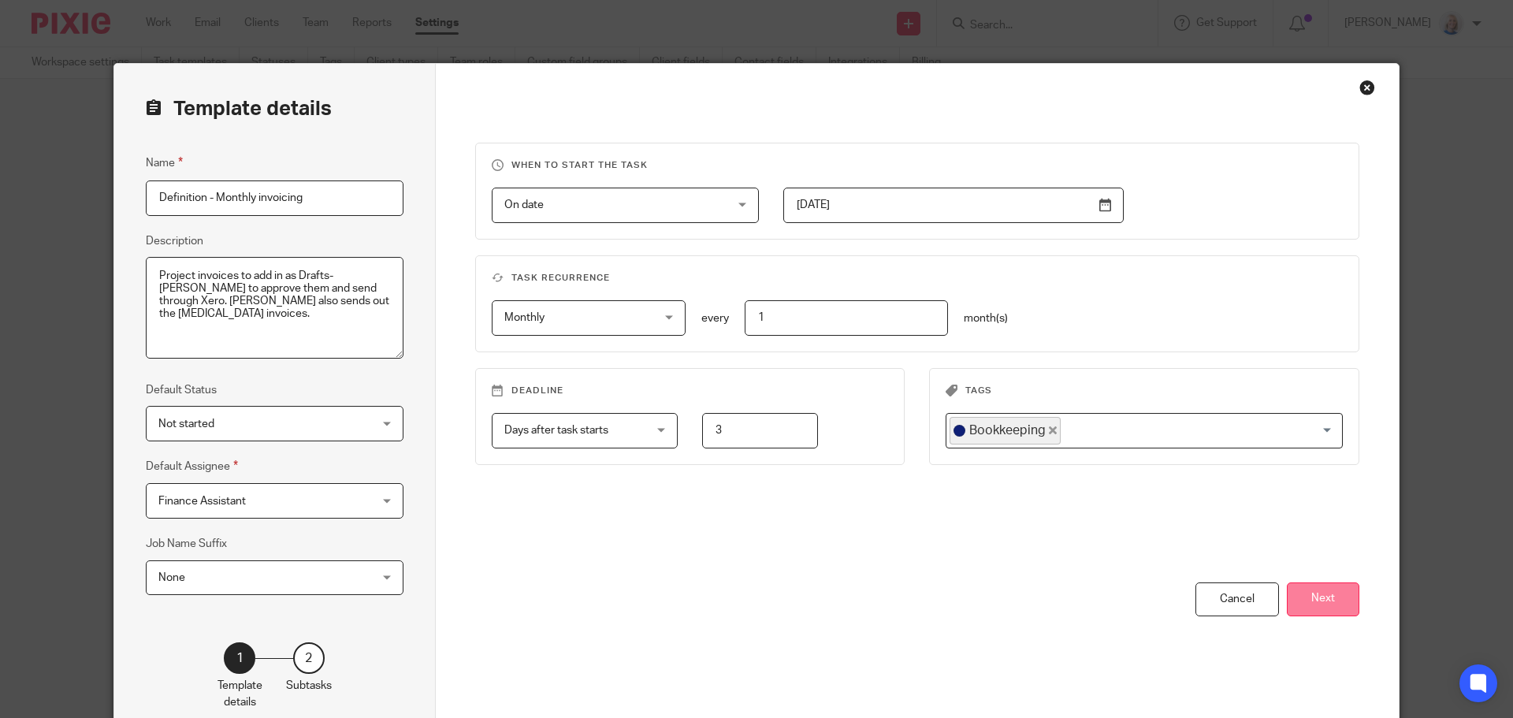
click at [1307, 603] on button "Next" at bounding box center [1323, 599] width 73 height 34
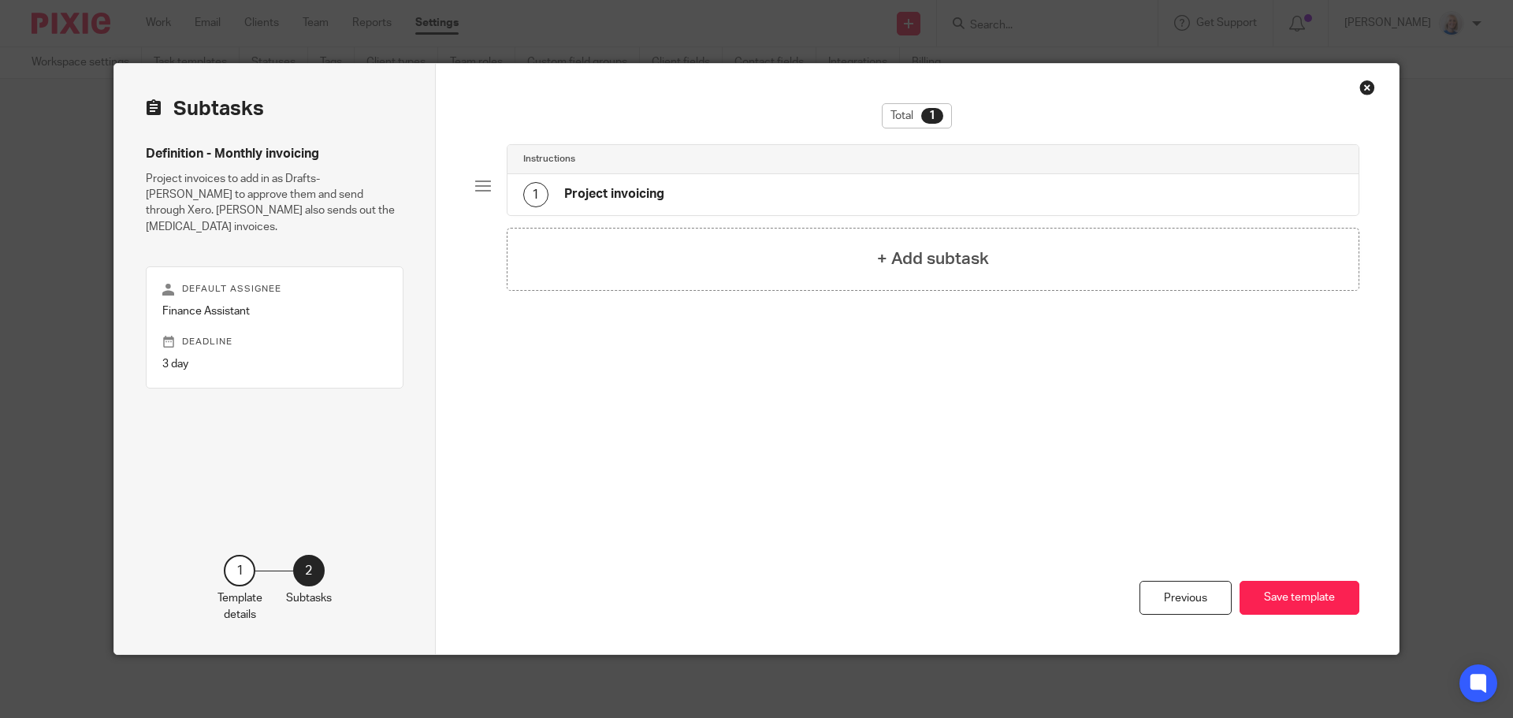
click at [703, 198] on div "1 Project invoicing" at bounding box center [934, 194] width 852 height 41
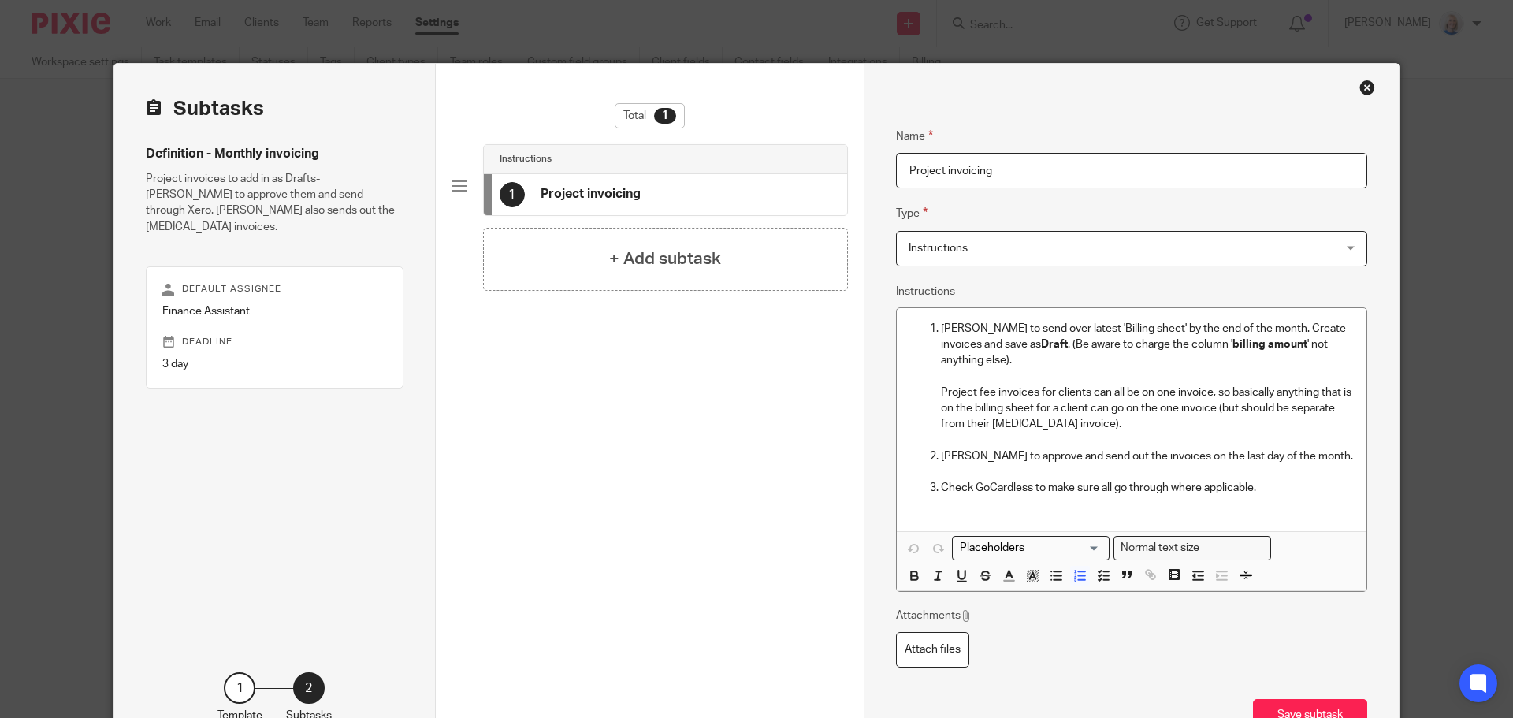
click at [1364, 93] on div "Close this dialog window" at bounding box center [1368, 88] width 16 height 16
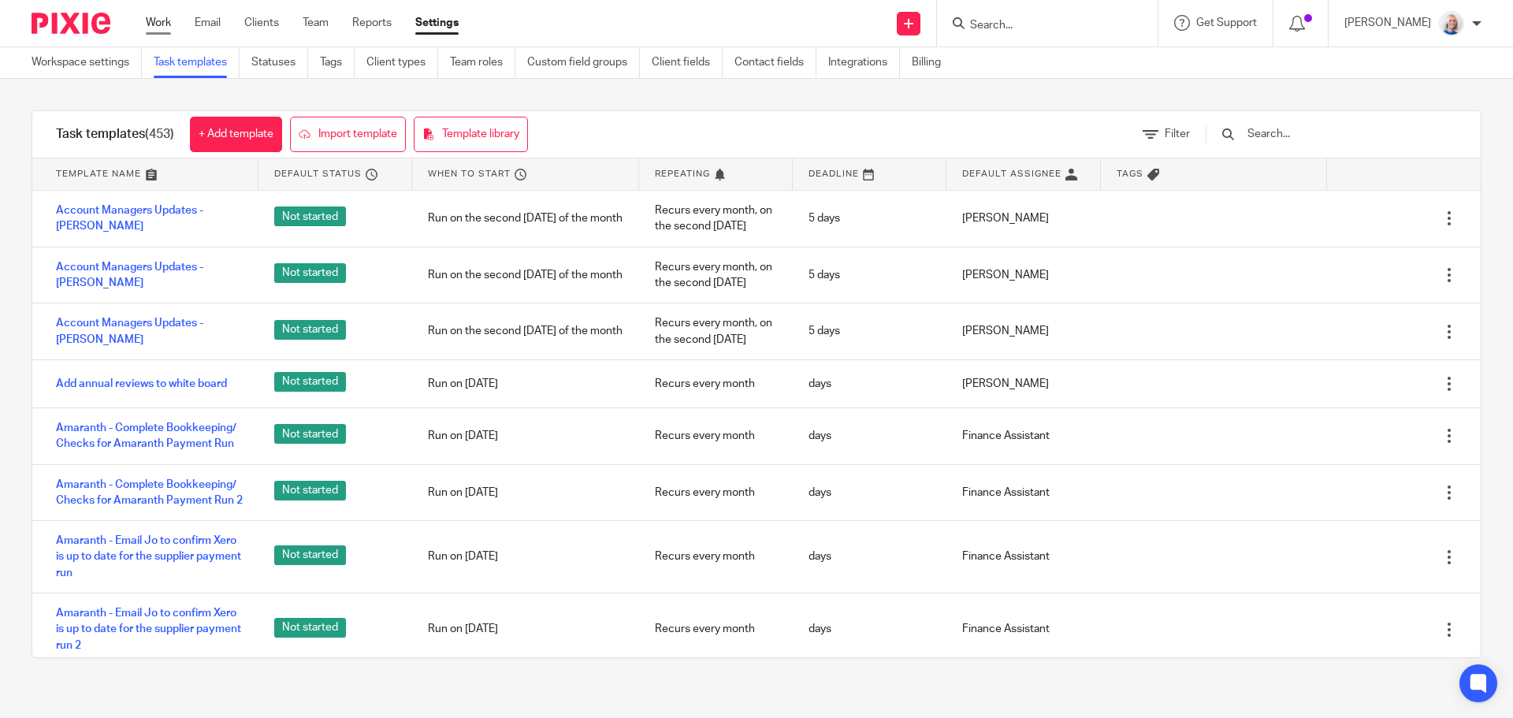
click at [151, 24] on link "Work" at bounding box center [158, 23] width 25 height 16
